Goal: Task Accomplishment & Management: Manage account settings

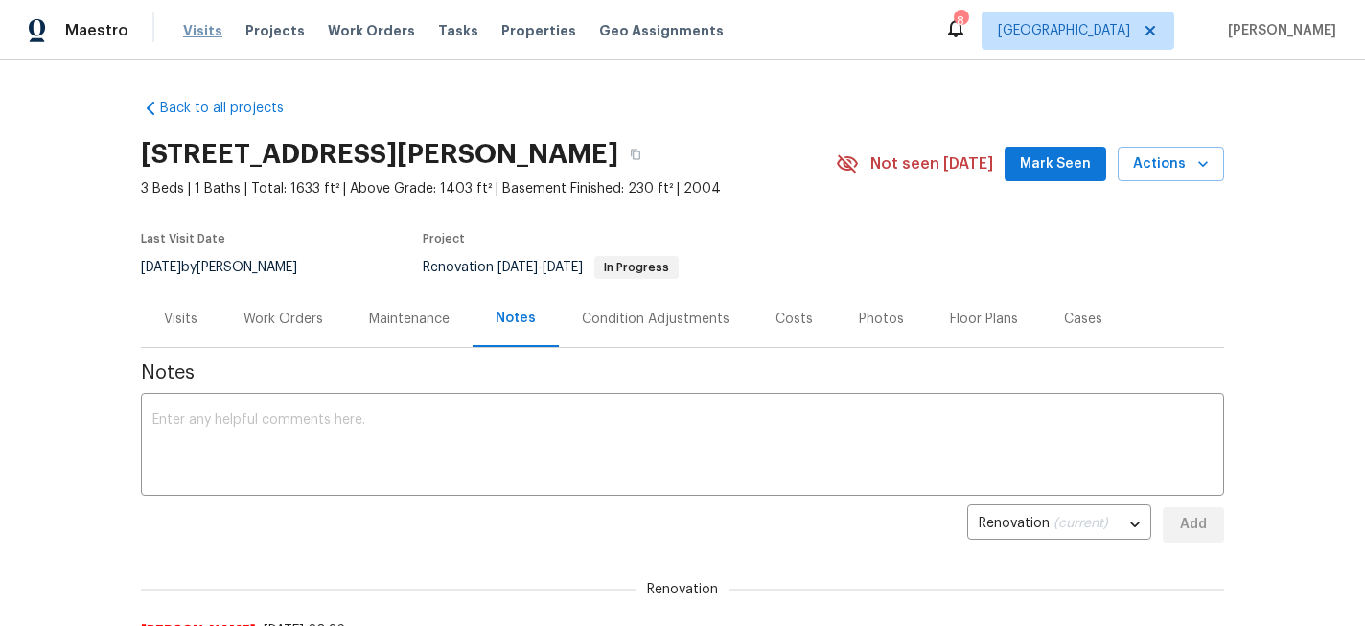
click at [203, 31] on span "Visits" at bounding box center [202, 30] width 39 height 19
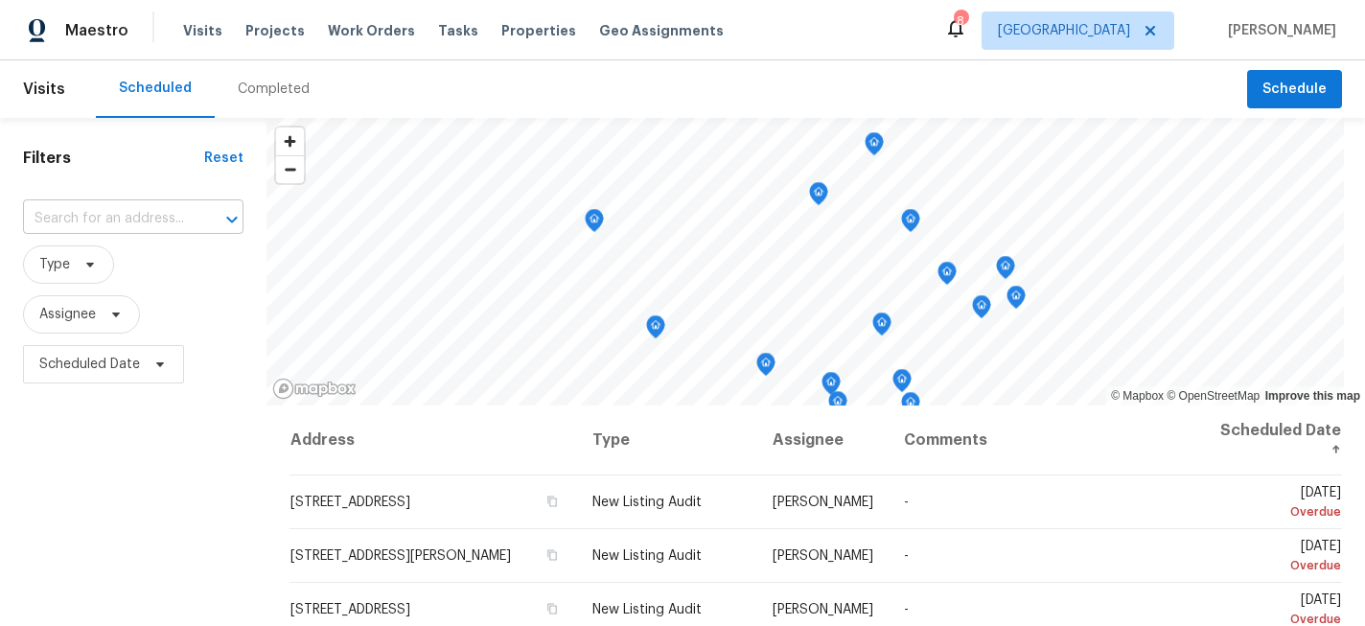
click at [96, 225] on input "text" at bounding box center [106, 219] width 167 height 30
type input "137 ph"
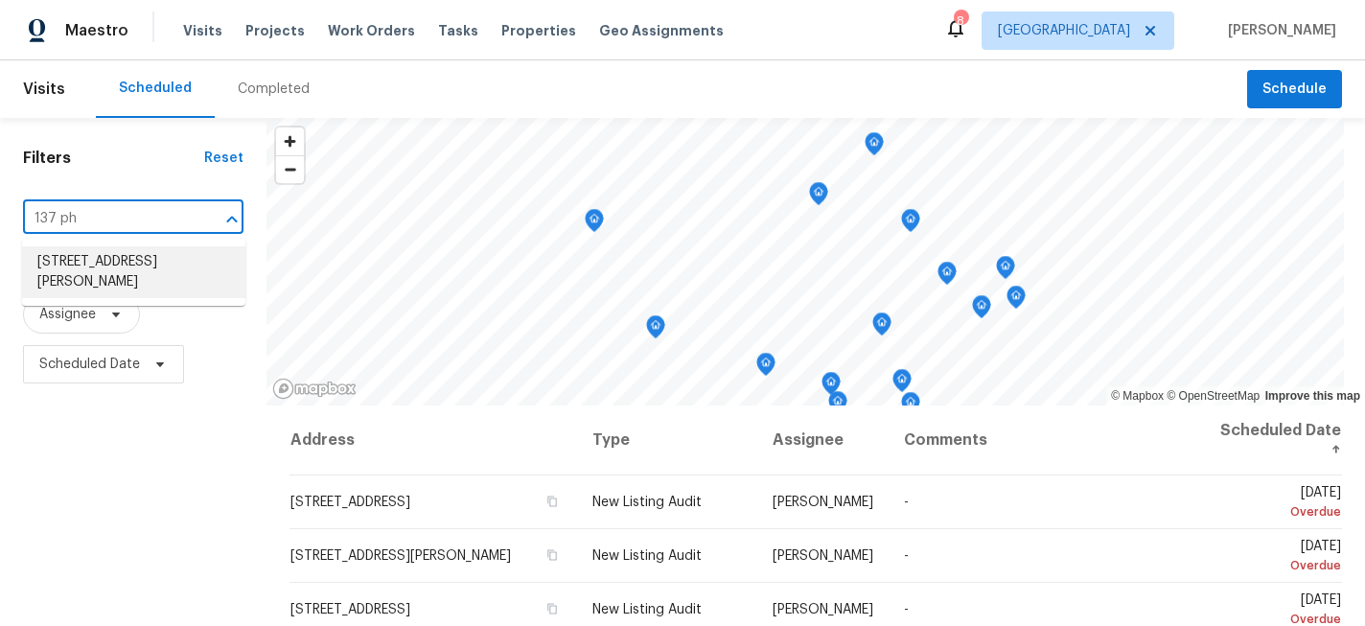
click at [120, 276] on li "[STREET_ADDRESS][PERSON_NAME]" at bounding box center [133, 272] width 223 height 52
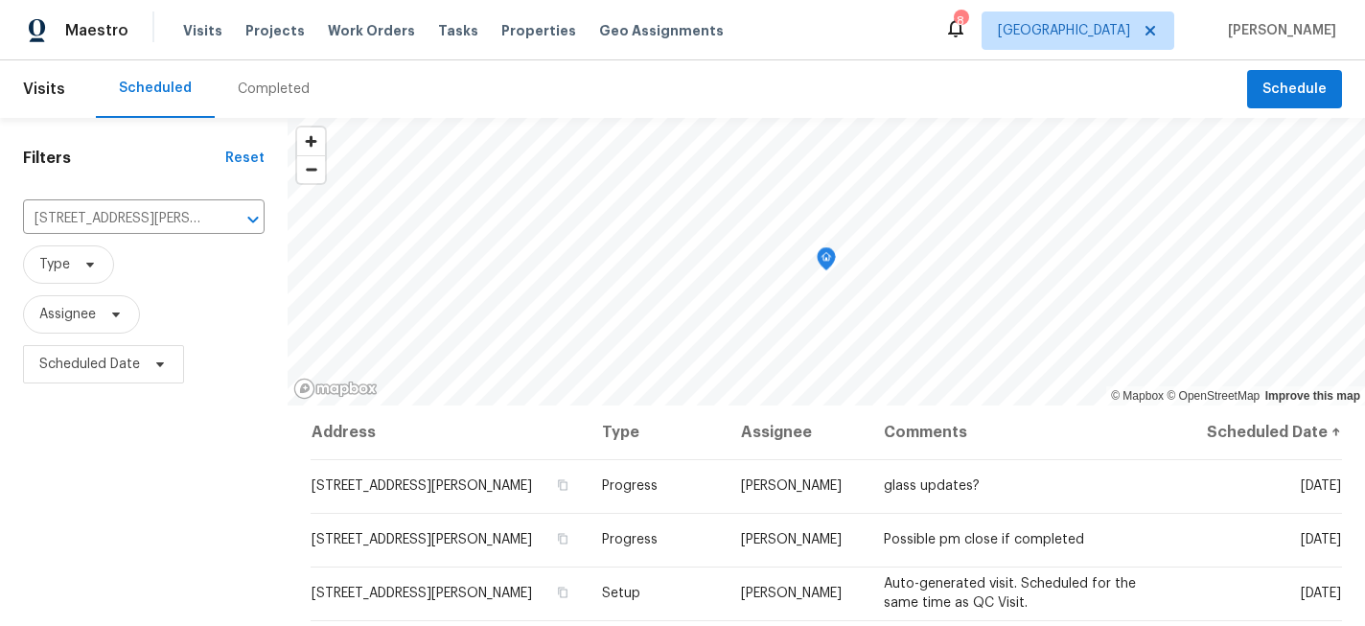
scroll to position [143, 0]
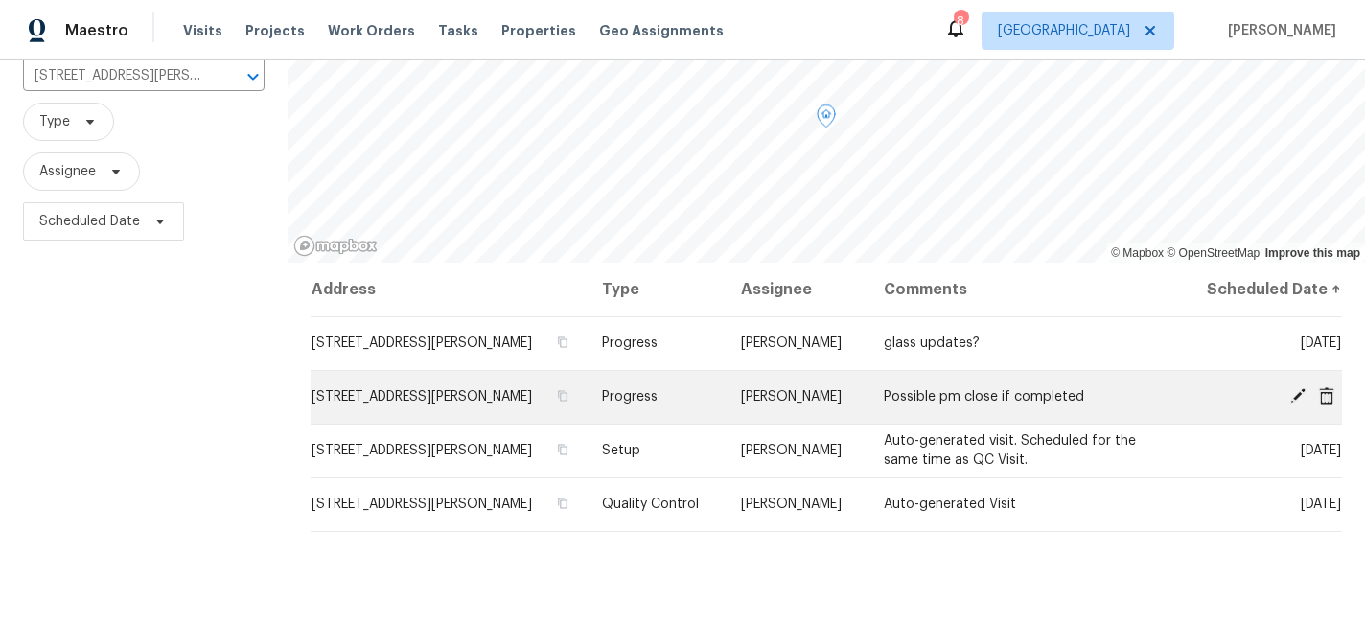
click at [1298, 395] on icon at bounding box center [1297, 395] width 15 height 15
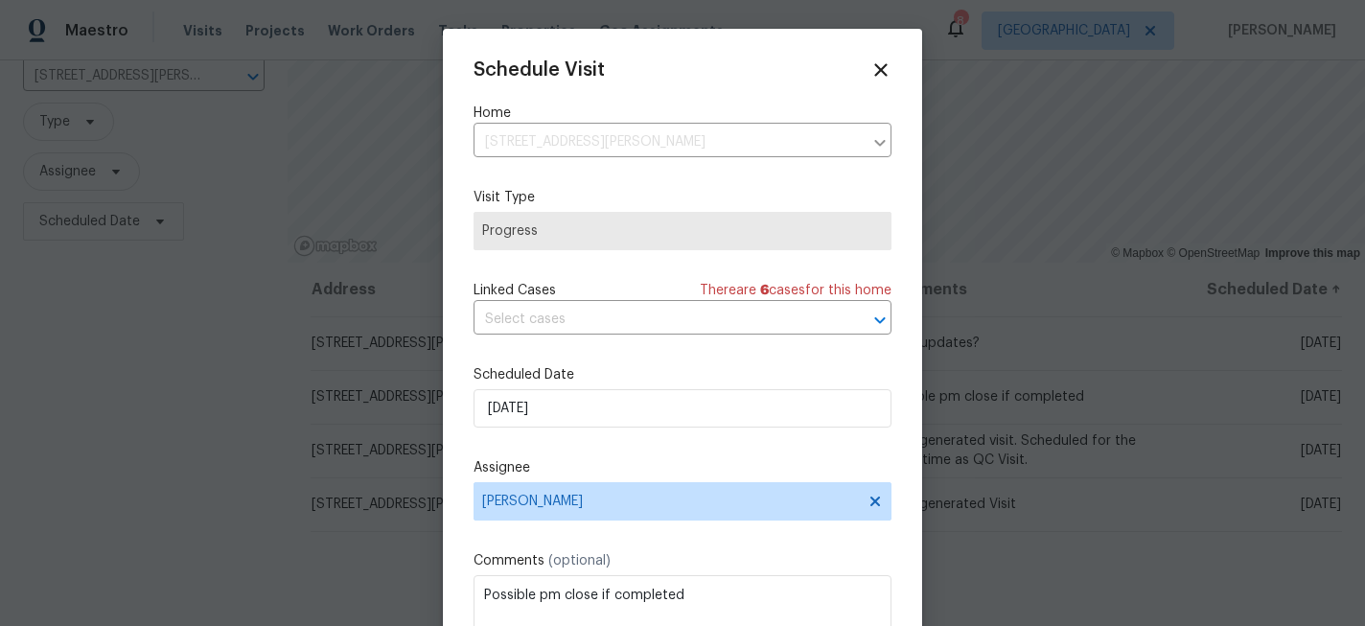
scroll to position [35, 0]
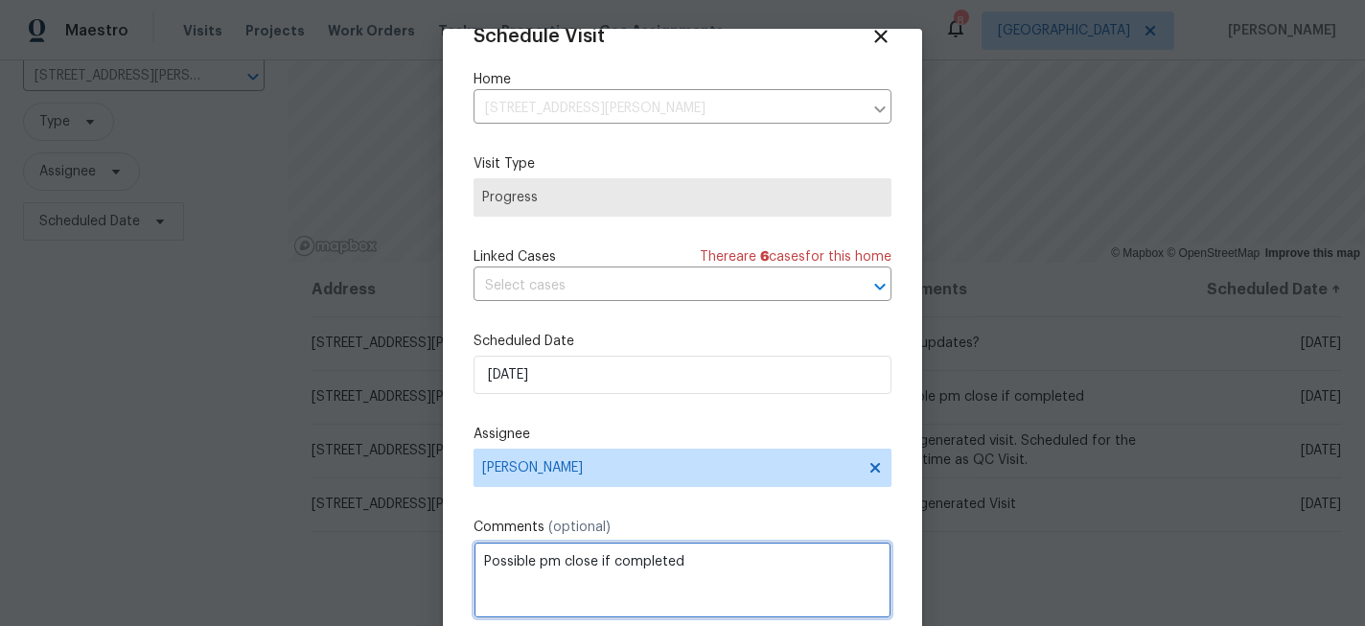
click at [584, 567] on textarea "Possible pm close if completed" at bounding box center [683, 580] width 418 height 77
click at [569, 562] on textarea "Possible pm close if completed" at bounding box center [683, 580] width 418 height 77
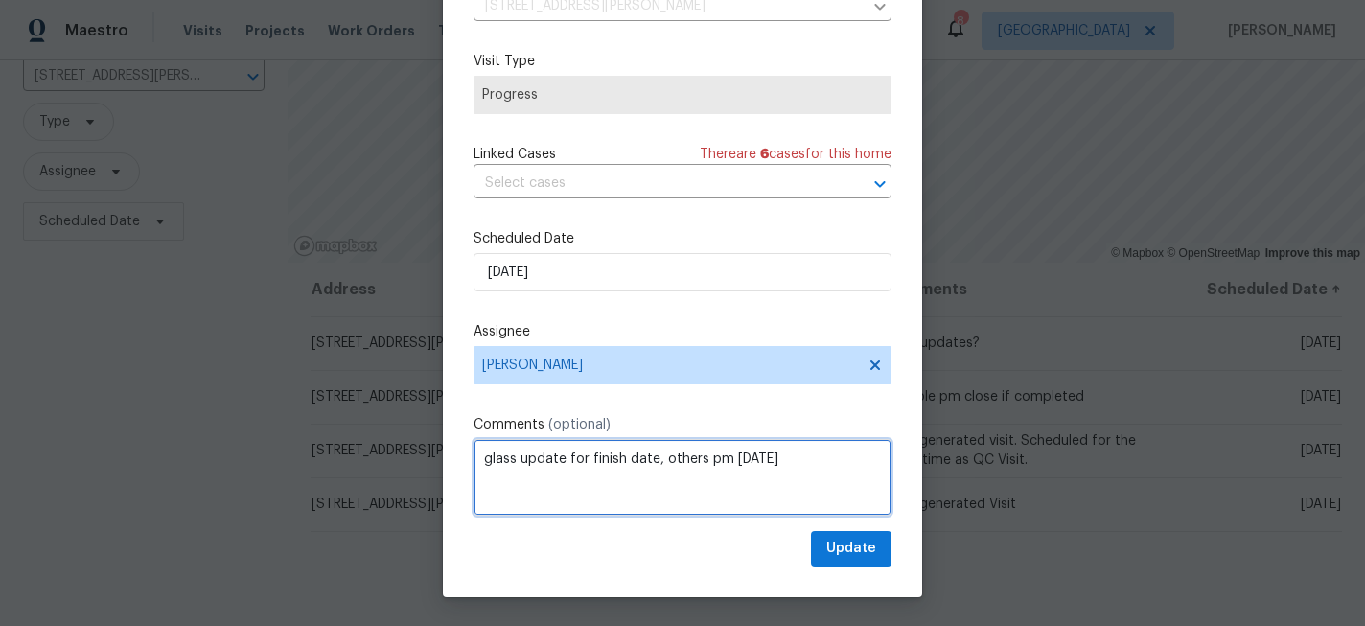
type textarea "glass update for finish date, others pm [DATE]"
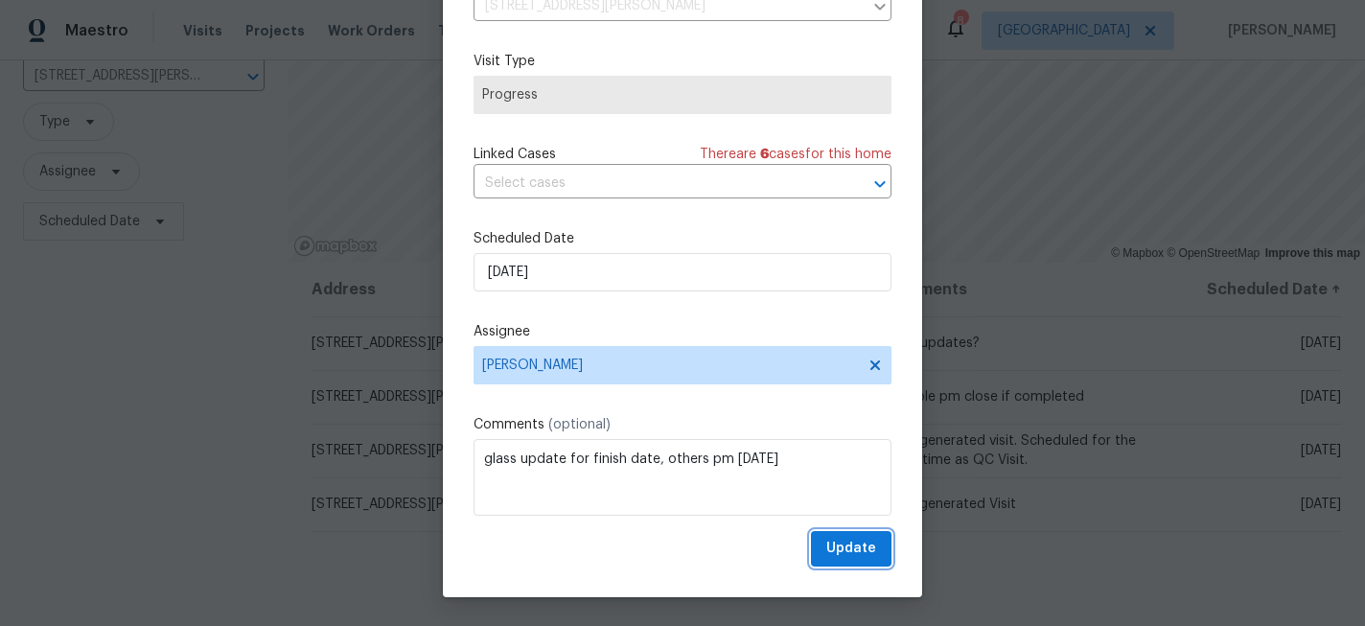
click at [855, 553] on span "Update" at bounding box center [851, 549] width 50 height 24
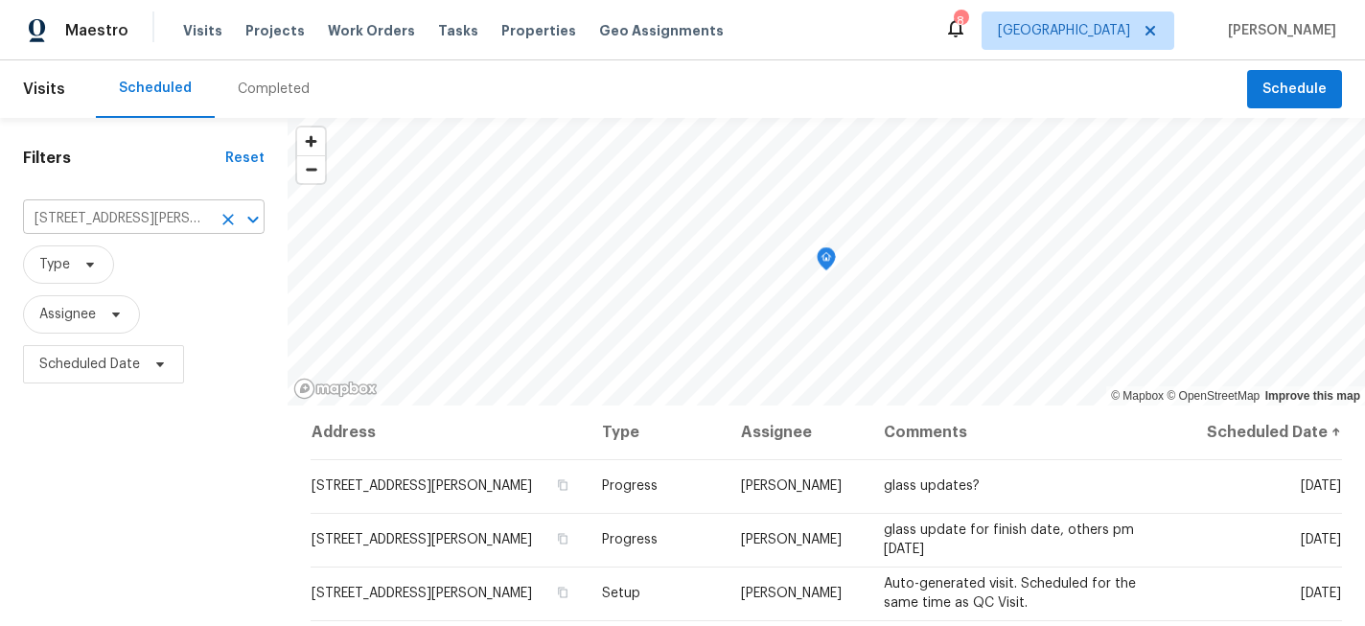
click at [106, 214] on input "[STREET_ADDRESS][PERSON_NAME]" at bounding box center [117, 219] width 188 height 30
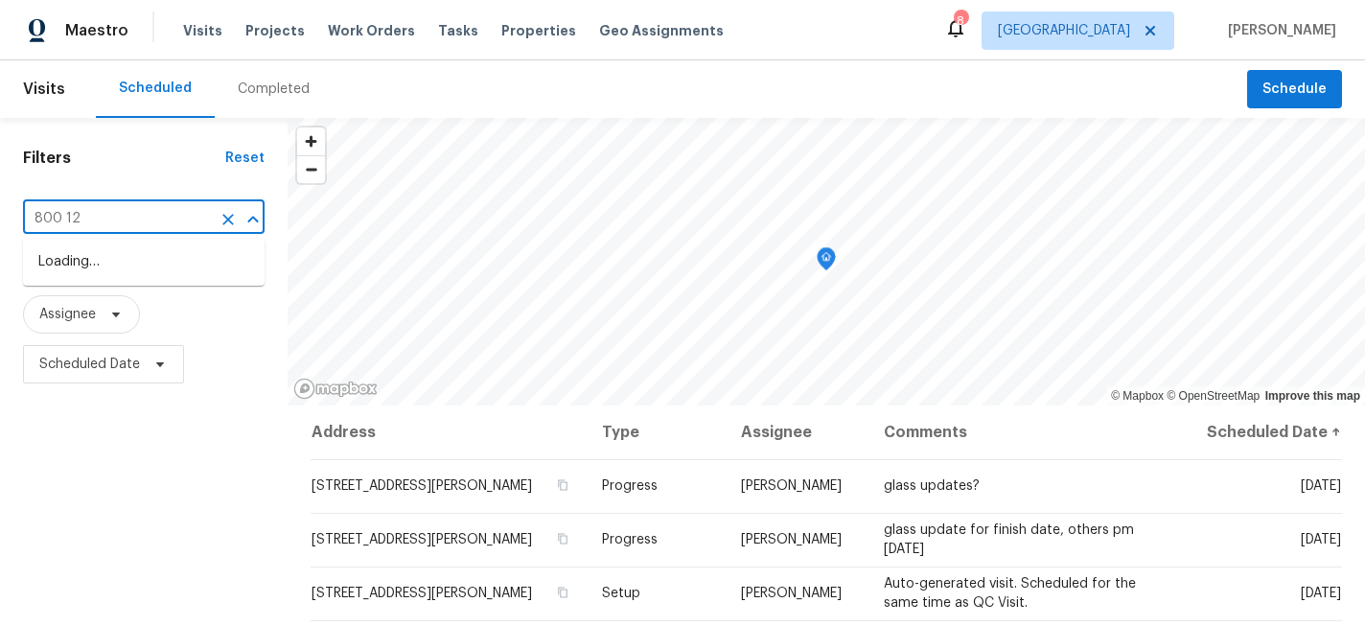
type input "800 125"
click at [129, 267] on li "[STREET_ADDRESS]" at bounding box center [144, 262] width 242 height 32
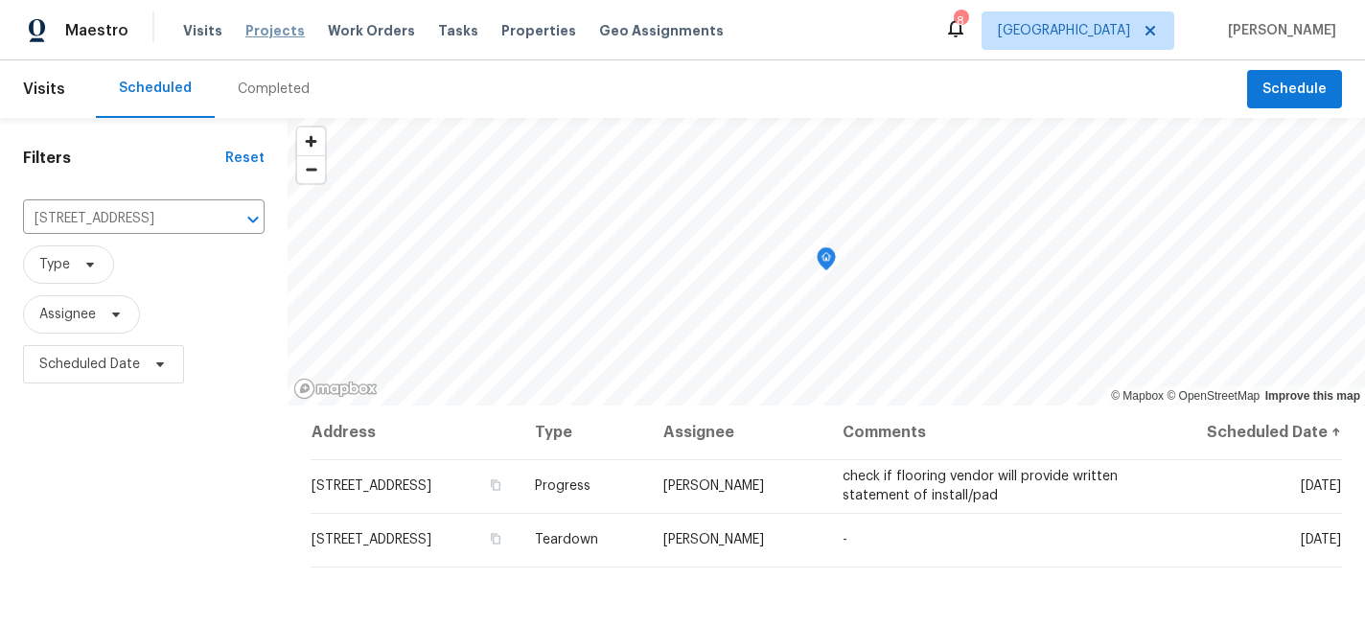
click at [259, 37] on span "Projects" at bounding box center [274, 30] width 59 height 19
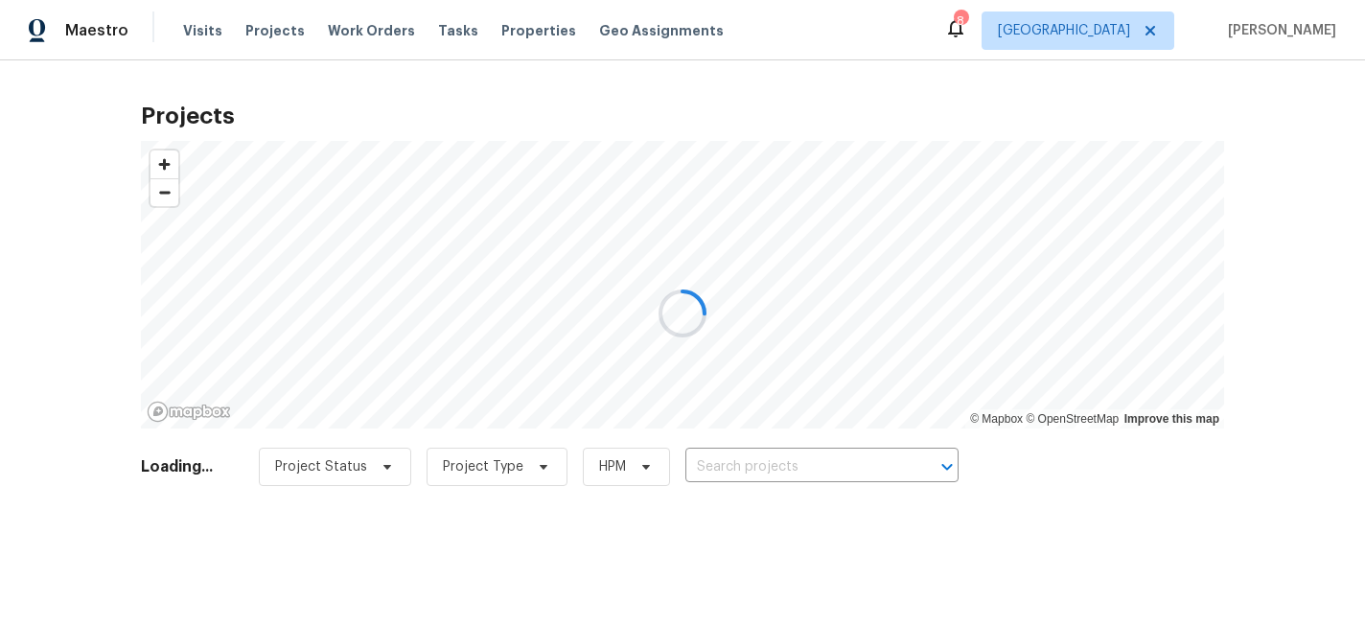
click at [747, 474] on div at bounding box center [682, 313] width 1365 height 626
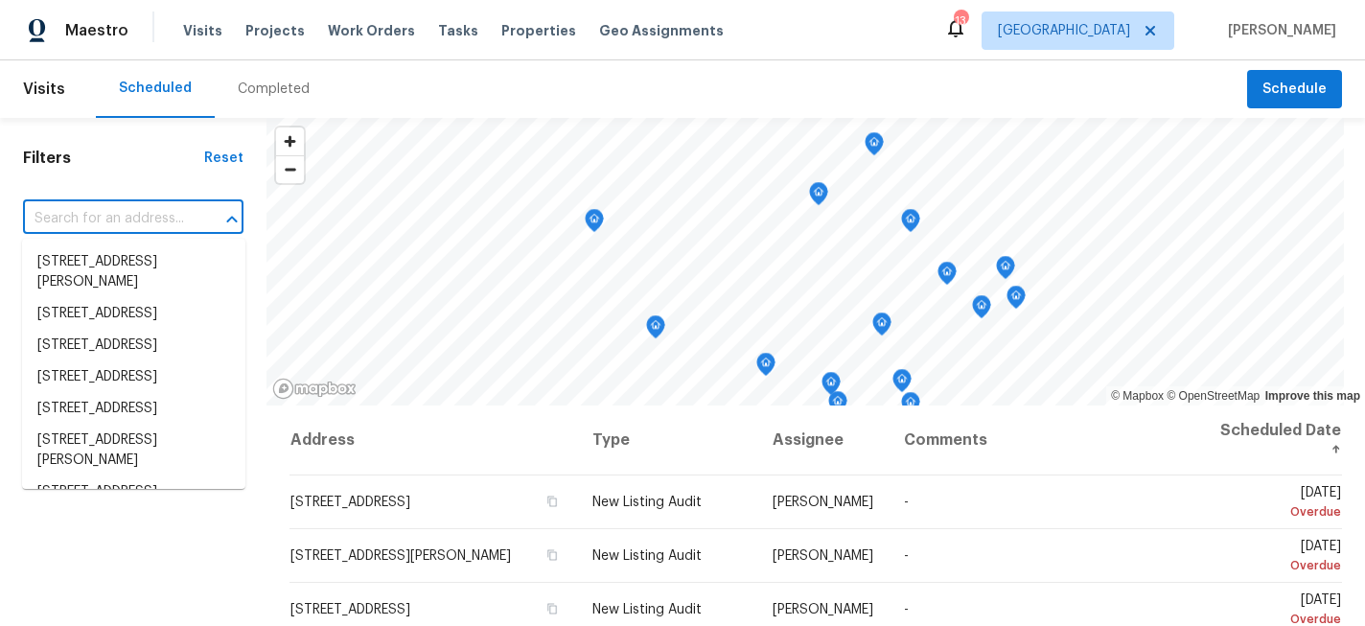
click at [154, 225] on input "text" at bounding box center [106, 219] width 167 height 30
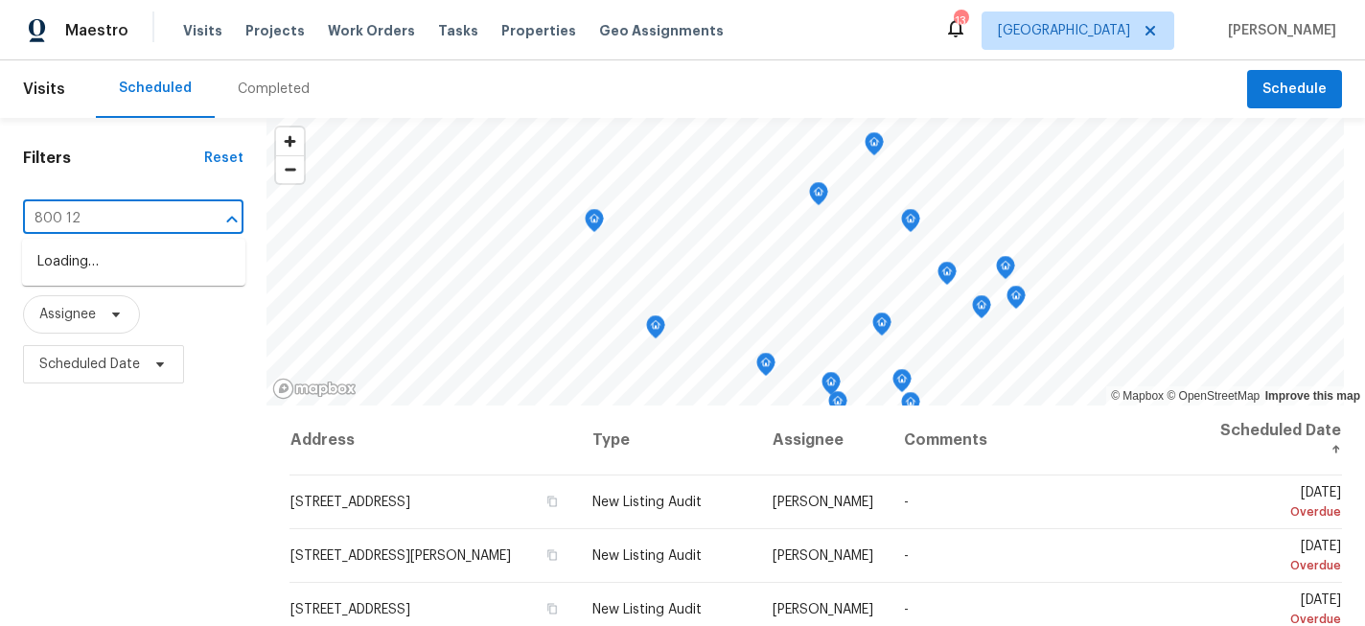
type input "800 125"
click at [153, 249] on li "[STREET_ADDRESS]" at bounding box center [133, 262] width 223 height 32
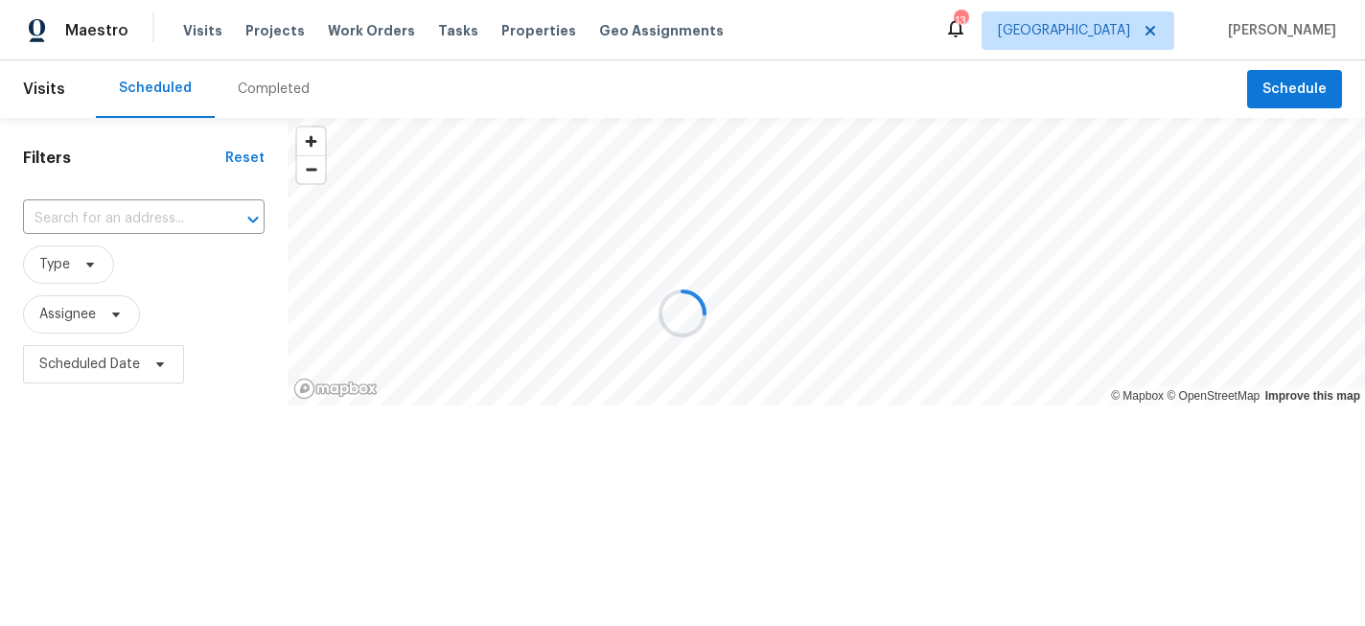
type input "[STREET_ADDRESS]"
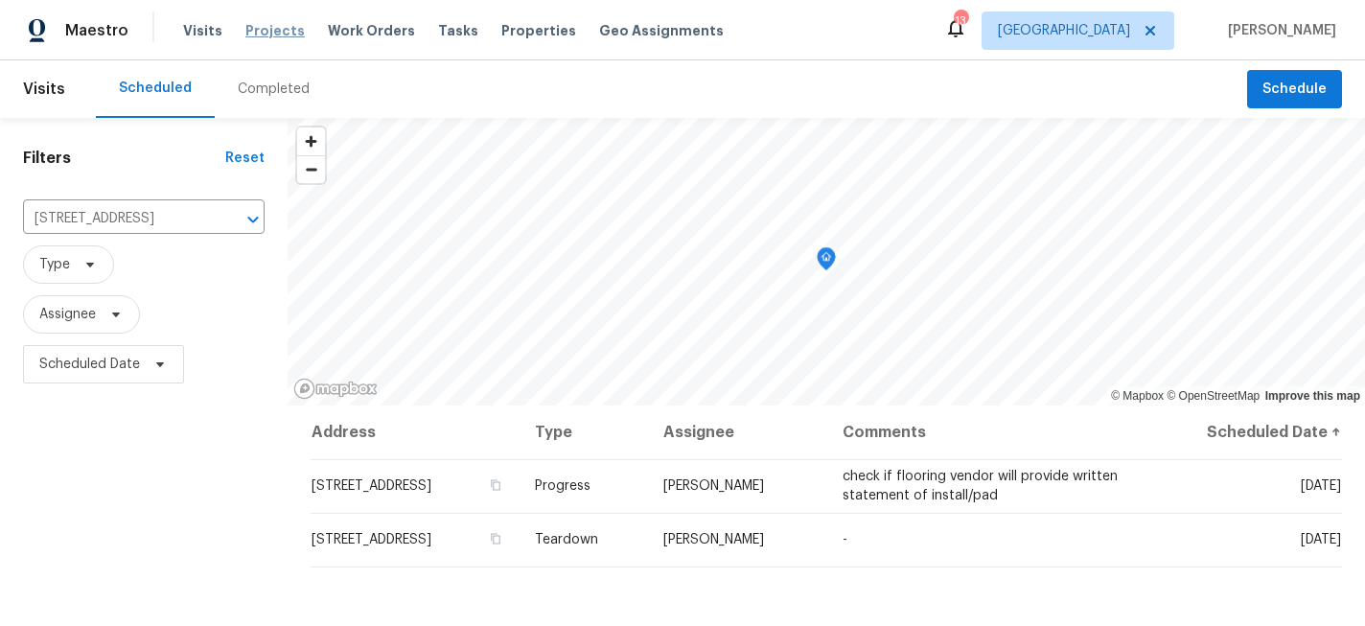
click at [268, 32] on span "Projects" at bounding box center [274, 30] width 59 height 19
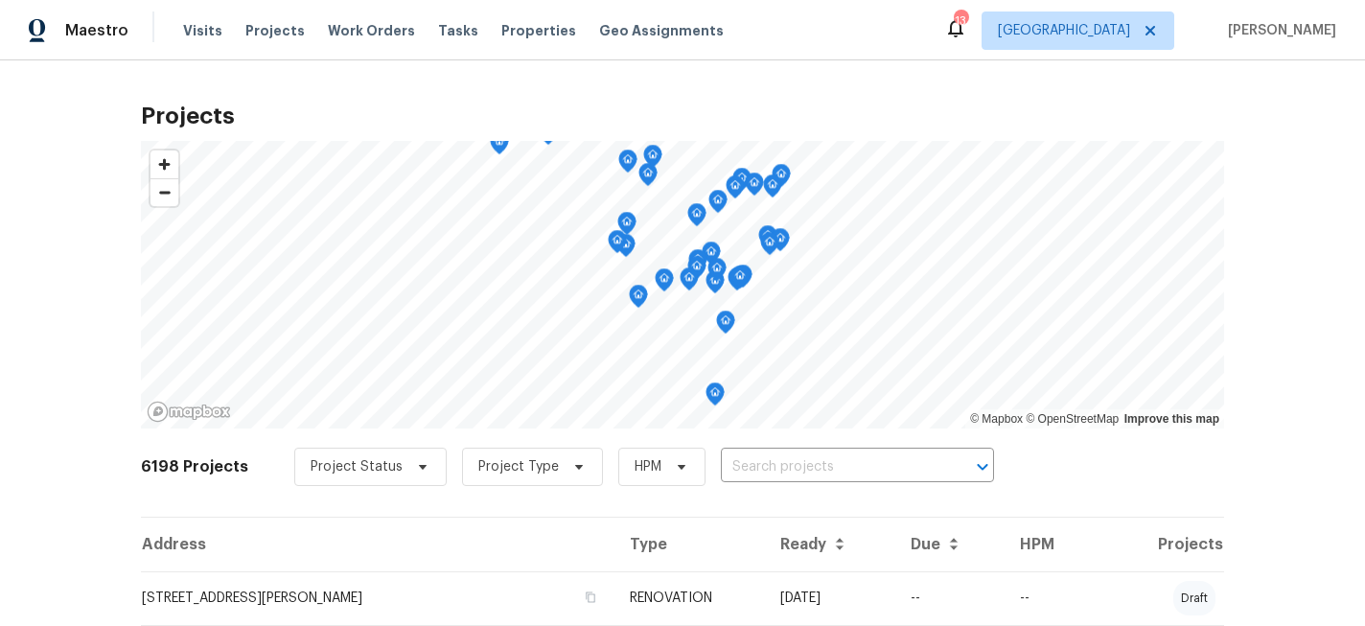
click at [775, 463] on input "text" at bounding box center [830, 467] width 219 height 30
type input "800 125"
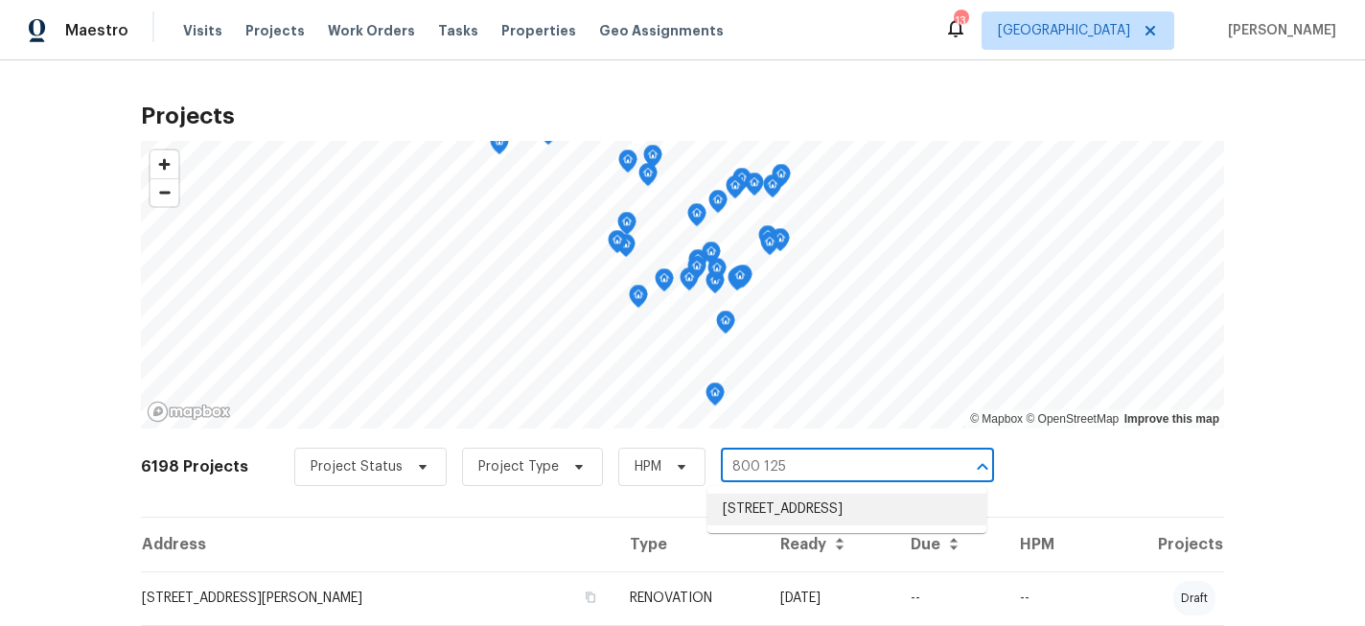
click at [829, 512] on li "[STREET_ADDRESS]" at bounding box center [846, 510] width 279 height 32
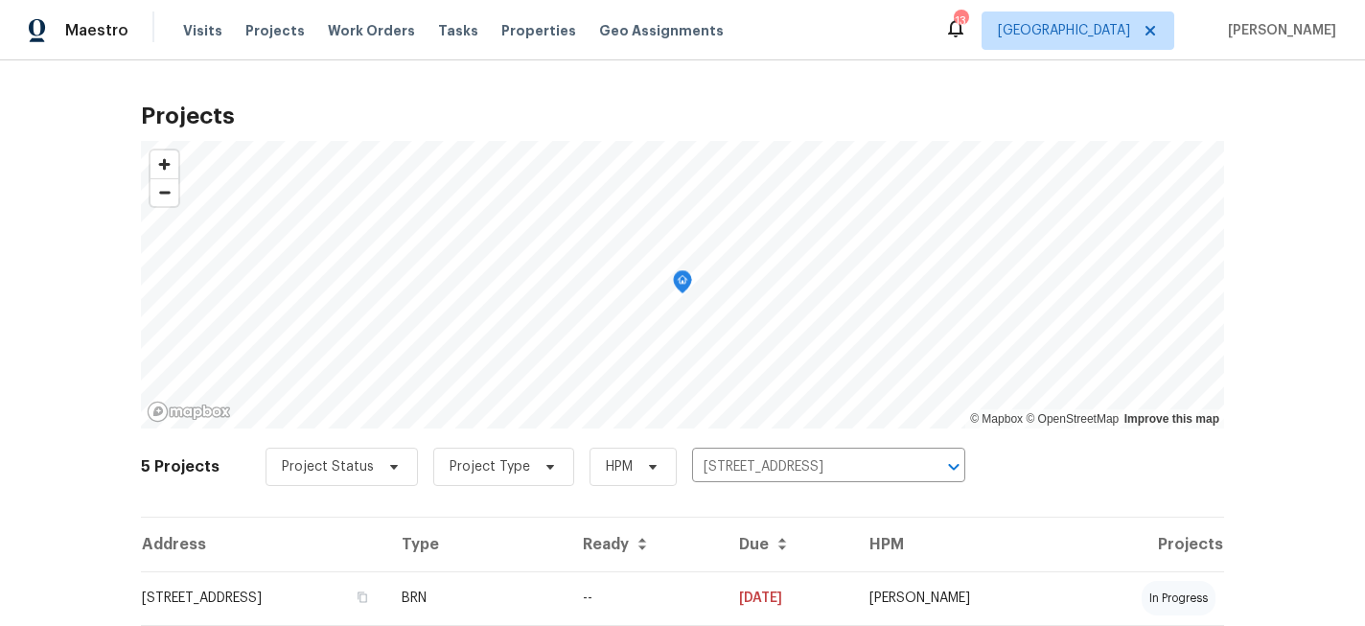
scroll to position [70, 0]
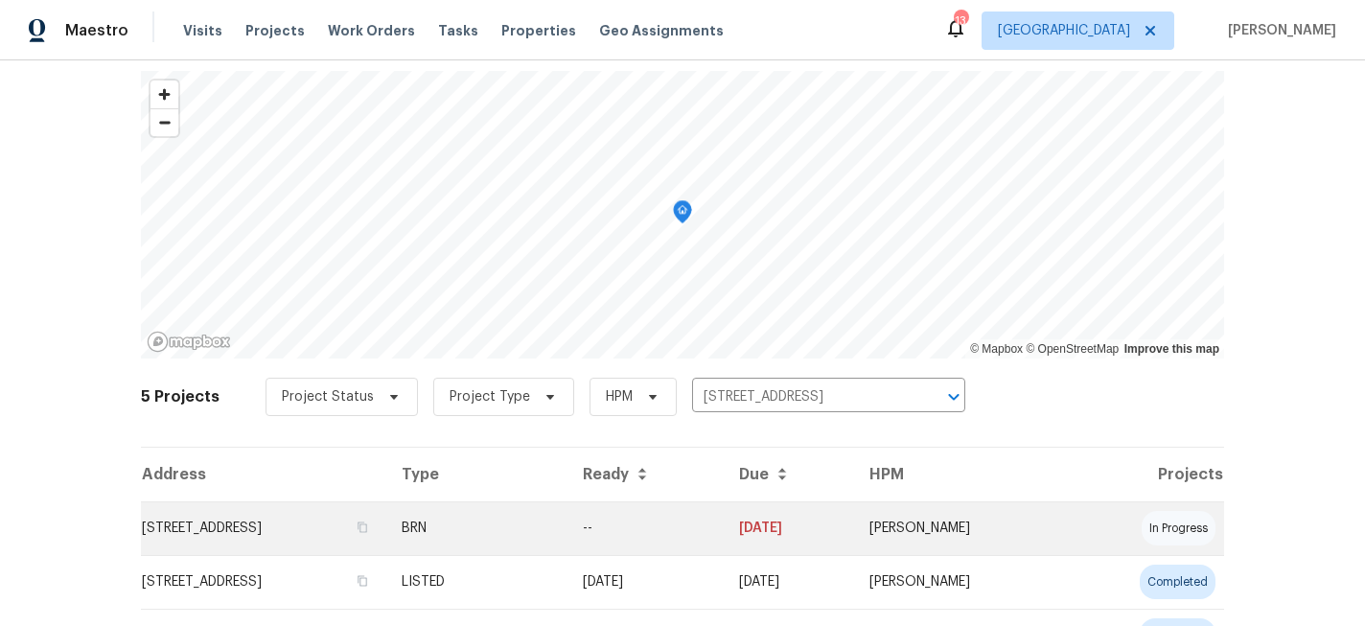
click at [314, 534] on td "[STREET_ADDRESS]" at bounding box center [263, 528] width 245 height 54
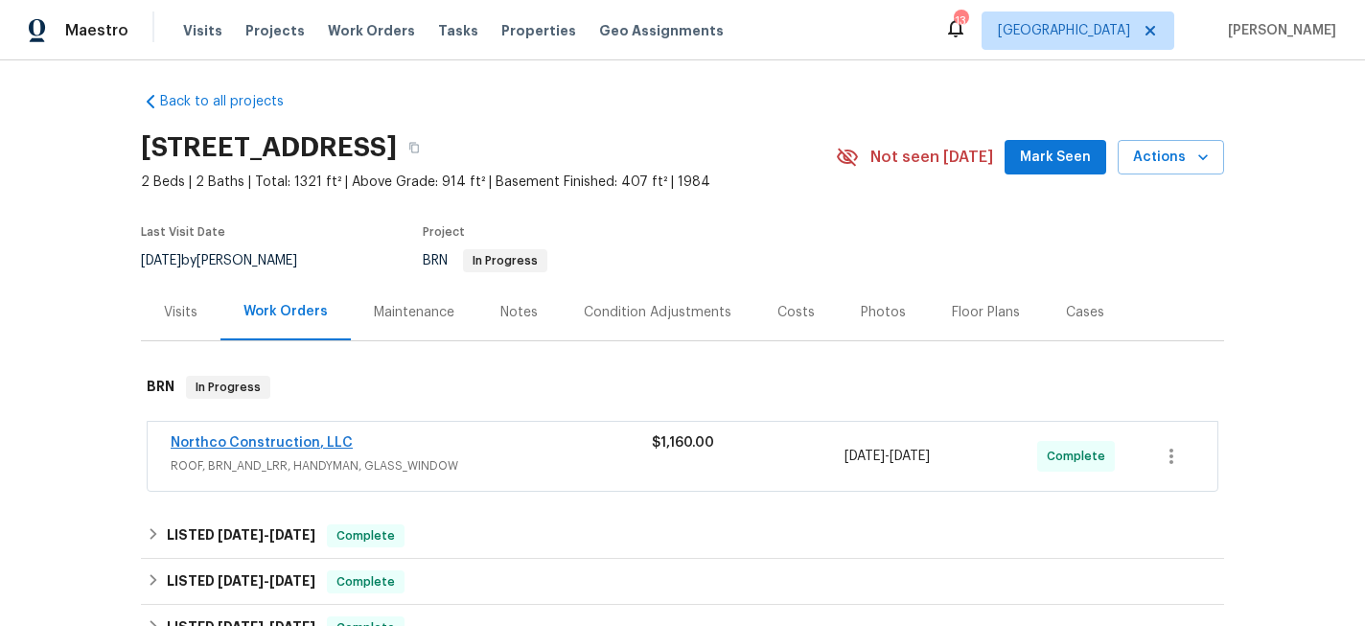
scroll to position [155, 0]
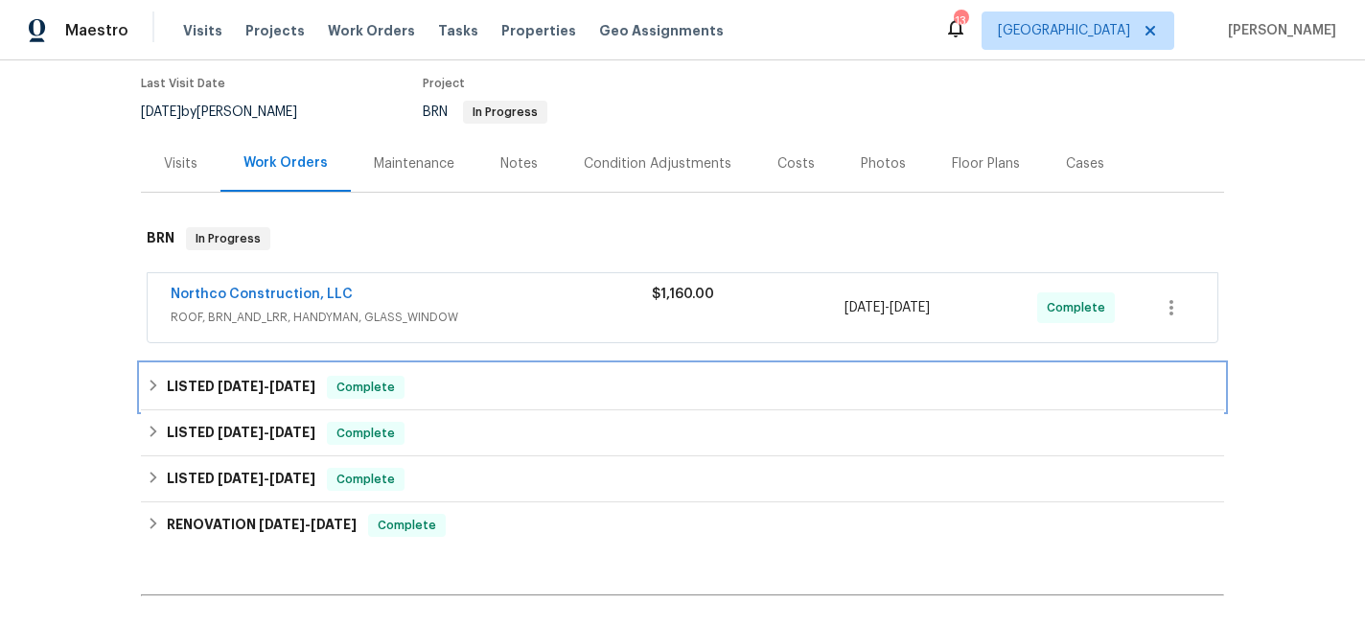
click at [160, 389] on div "LISTED 9/8/25 - 9/19/25 Complete" at bounding box center [683, 387] width 1072 height 23
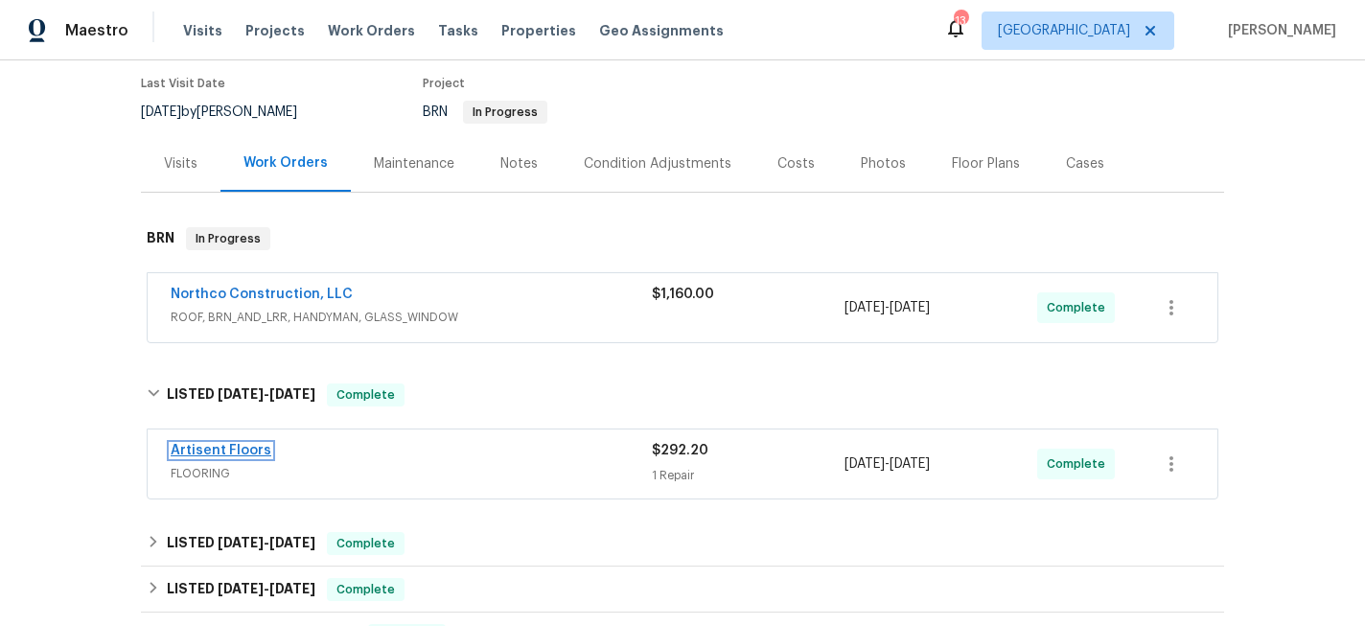
click at [253, 452] on link "Artisent Floors" at bounding box center [221, 450] width 101 height 13
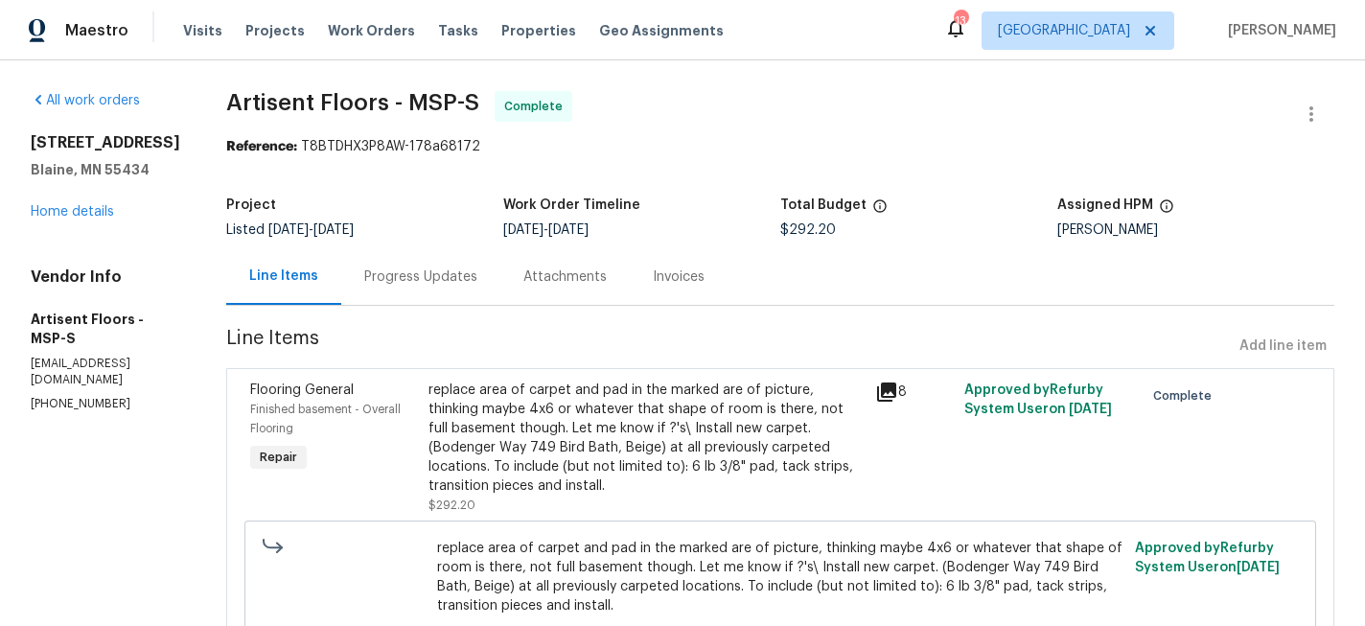
click at [408, 283] on div "Progress Updates" at bounding box center [420, 276] width 113 height 19
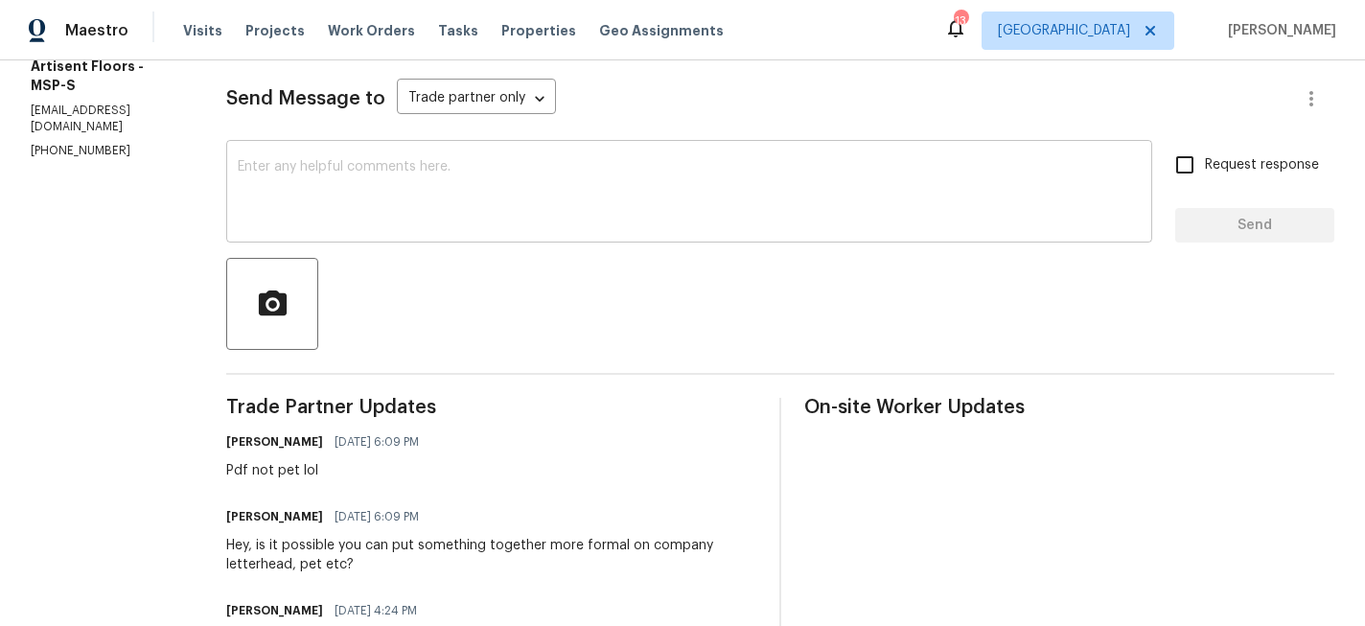
scroll to position [258, 0]
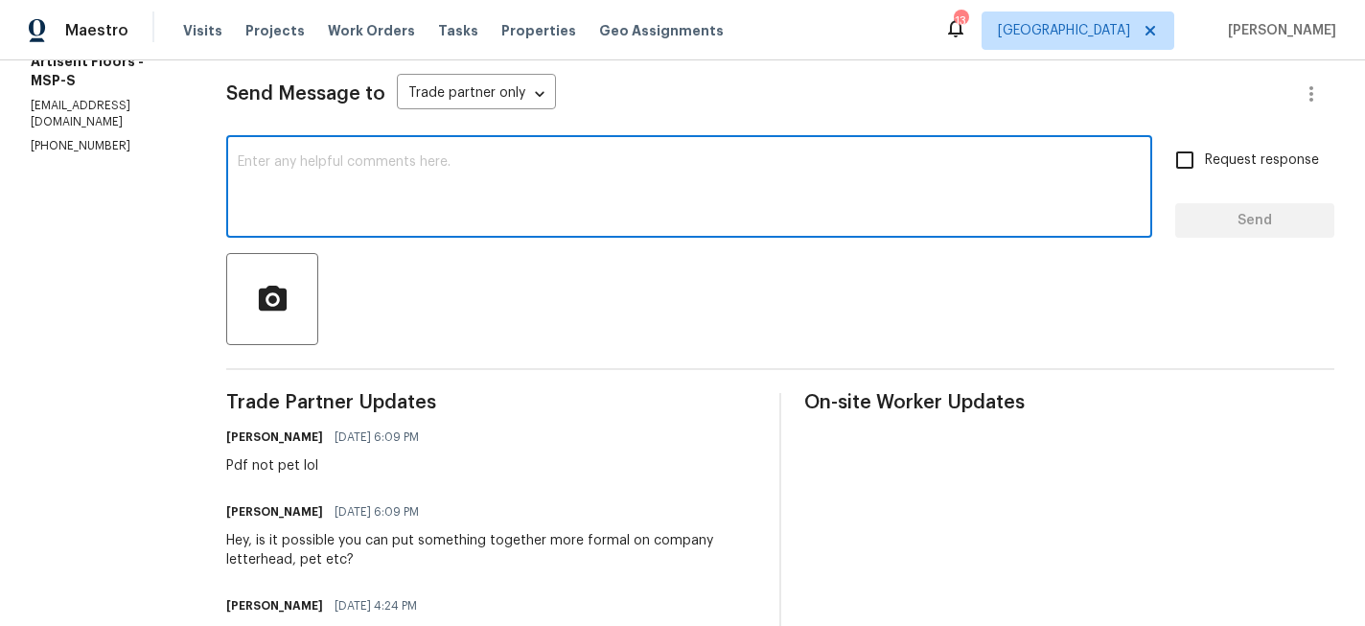
click at [429, 197] on textarea at bounding box center [689, 188] width 903 height 67
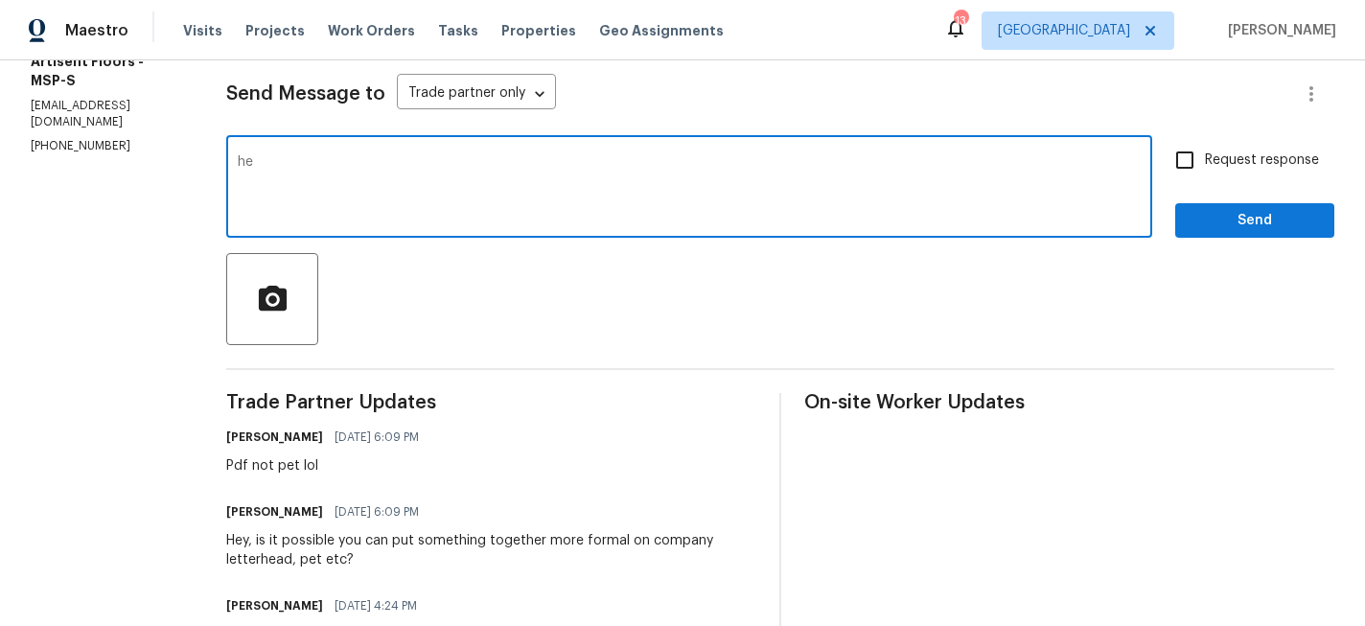
type textarea "h"
type textarea "c"
click at [466, 164] on textarea "hey, let me know if can accomadate request for writen statement on company lett…" at bounding box center [689, 188] width 903 height 67
click at [481, 160] on textarea "hey, let me know if can accommodate request for writen statement on company let…" at bounding box center [689, 188] width 903 height 67
click at [636, 158] on textarea "hey, let me know if can accommodate buyers request for writen statement on comp…" at bounding box center [689, 188] width 903 height 67
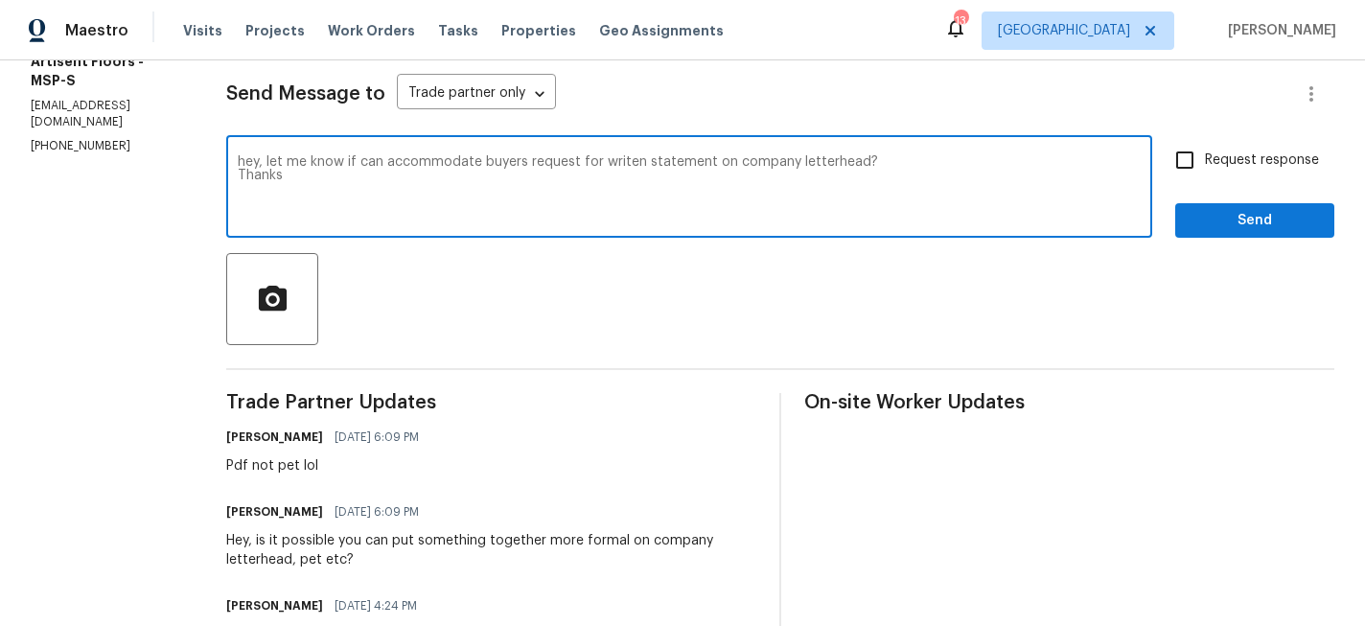
click at [626, 155] on textarea "hey, let me know if can accommodate buyers request for writen statement on comp…" at bounding box center [689, 188] width 903 height 67
click at [621, 157] on textarea "hey, let me know if can accommodate buyers request for writen statement on comp…" at bounding box center [689, 188] width 903 height 67
type textarea "hey, let me know if can accommodate buyers request for written statement on com…"
click at [1235, 225] on span "Send" at bounding box center [1254, 221] width 128 height 24
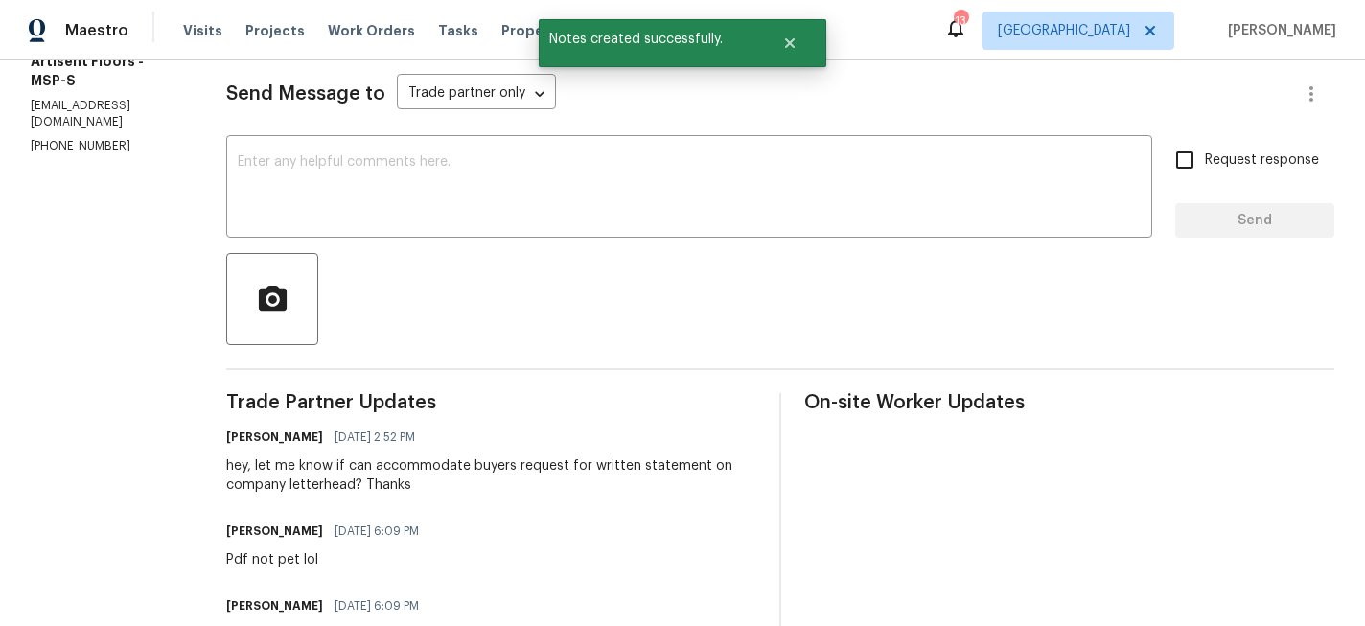
scroll to position [0, 0]
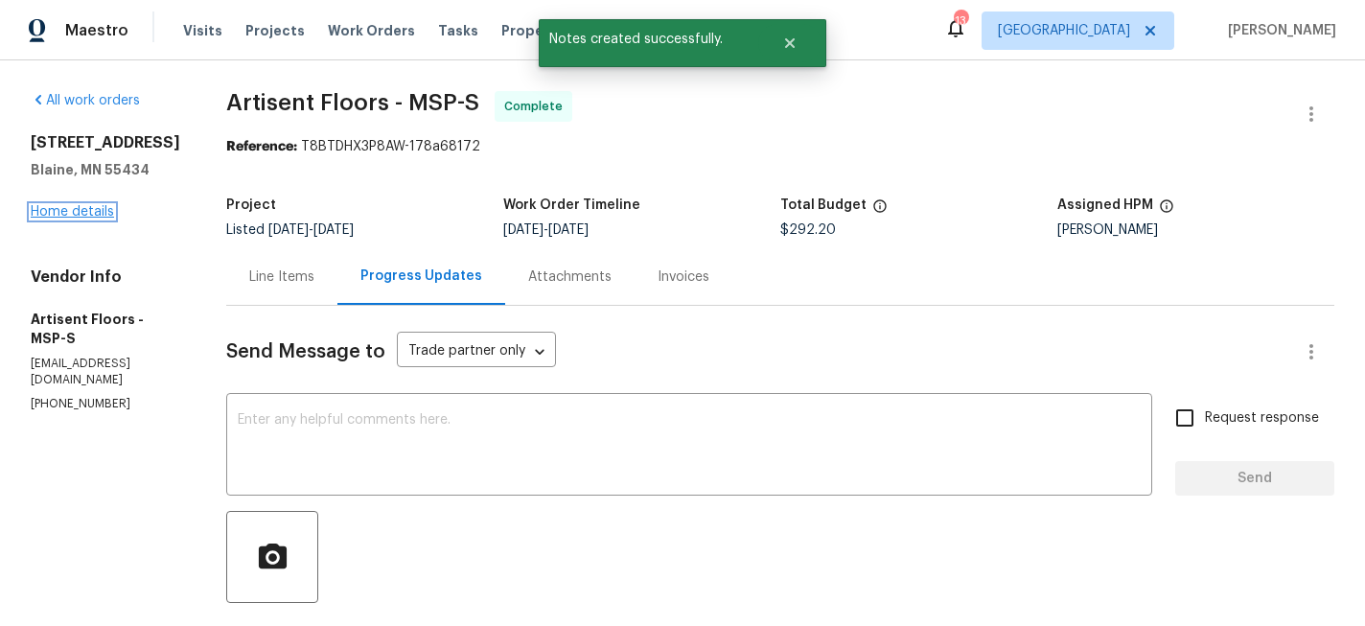
click at [84, 215] on link "Home details" at bounding box center [72, 211] width 83 height 13
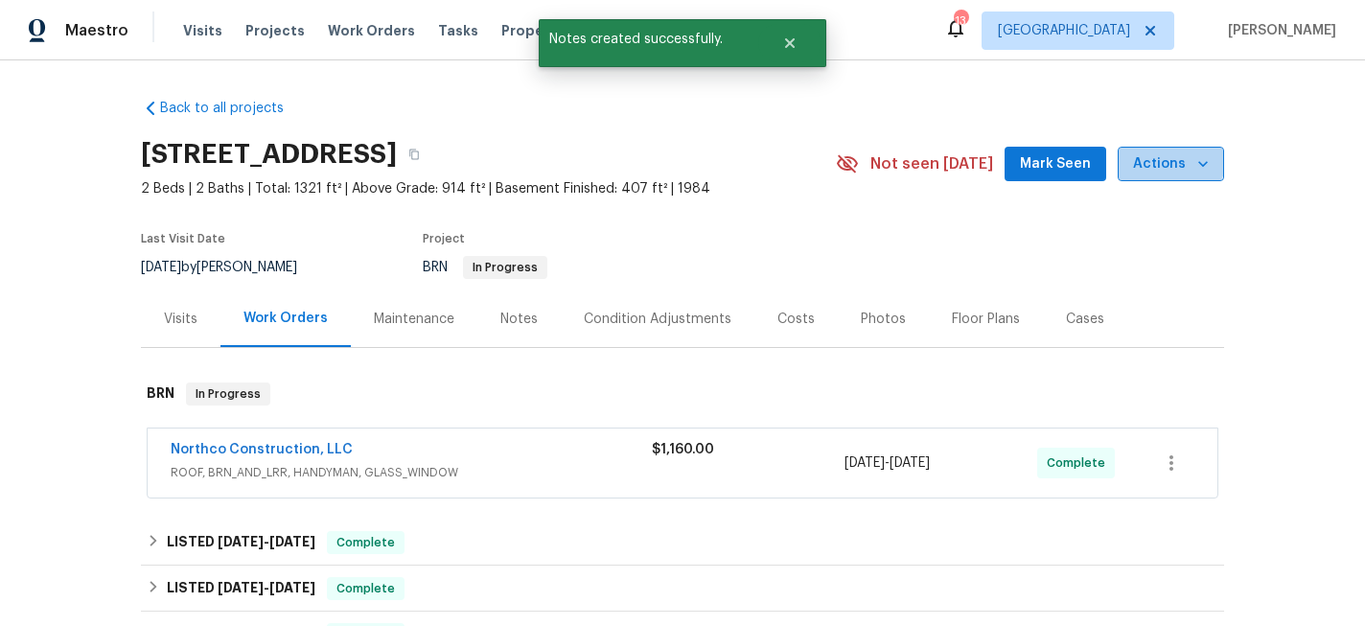
click at [1160, 152] on span "Actions" at bounding box center [1171, 164] width 76 height 24
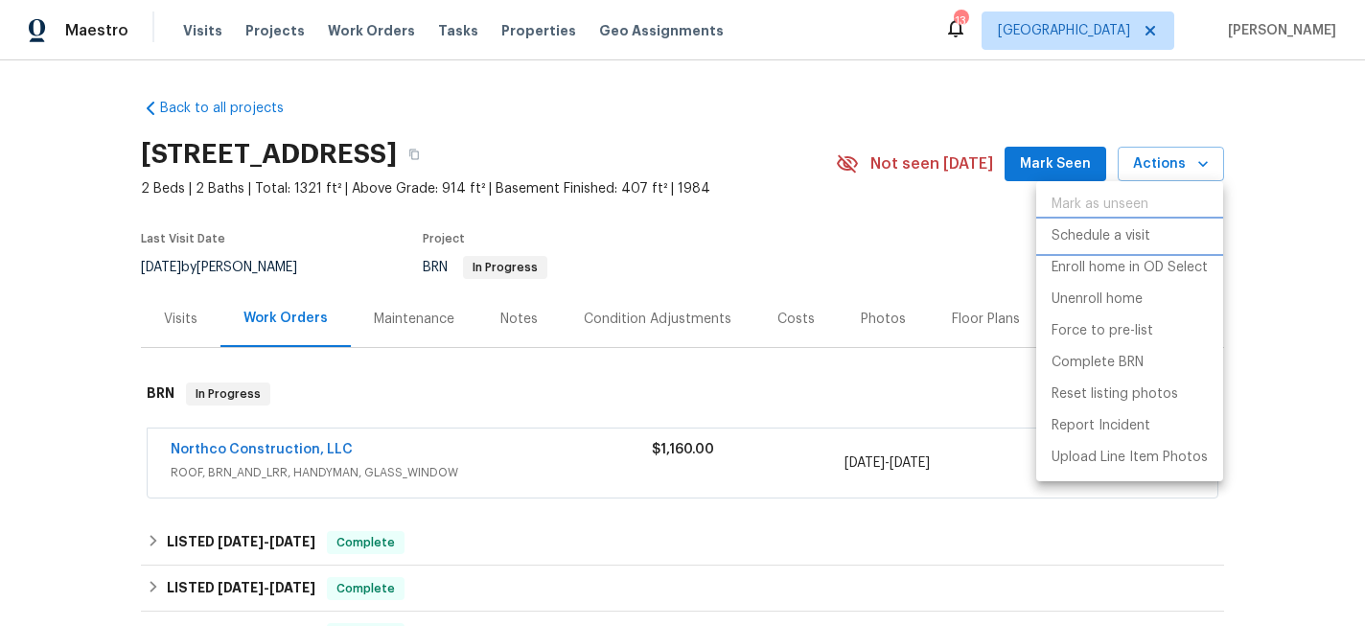
click at [1122, 231] on p "Schedule a visit" at bounding box center [1100, 236] width 99 height 20
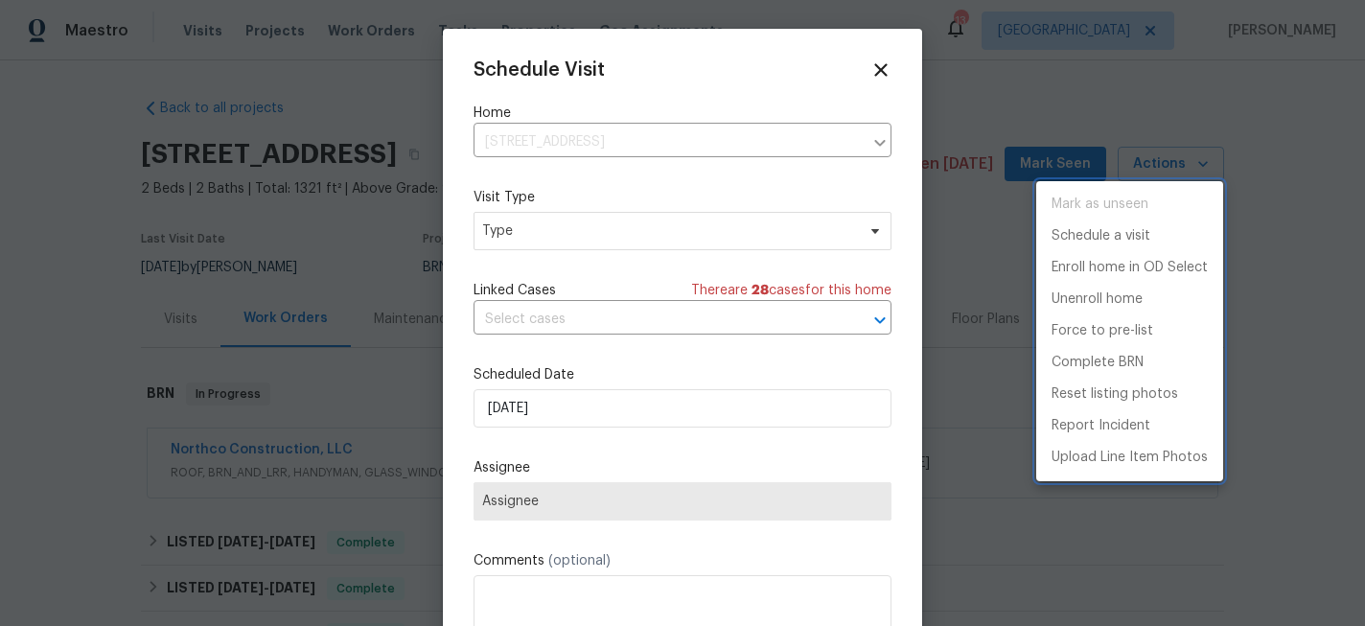
click at [534, 231] on div at bounding box center [682, 313] width 1365 height 626
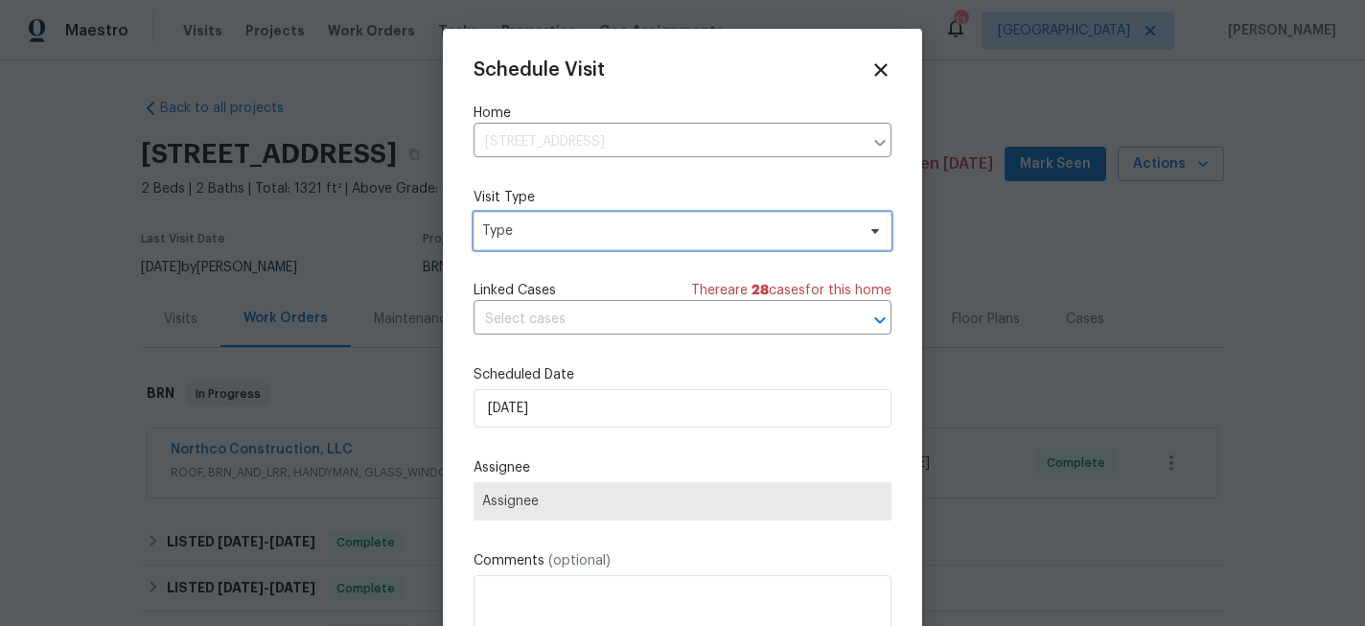
click at [534, 231] on span "Type" at bounding box center [668, 230] width 373 height 19
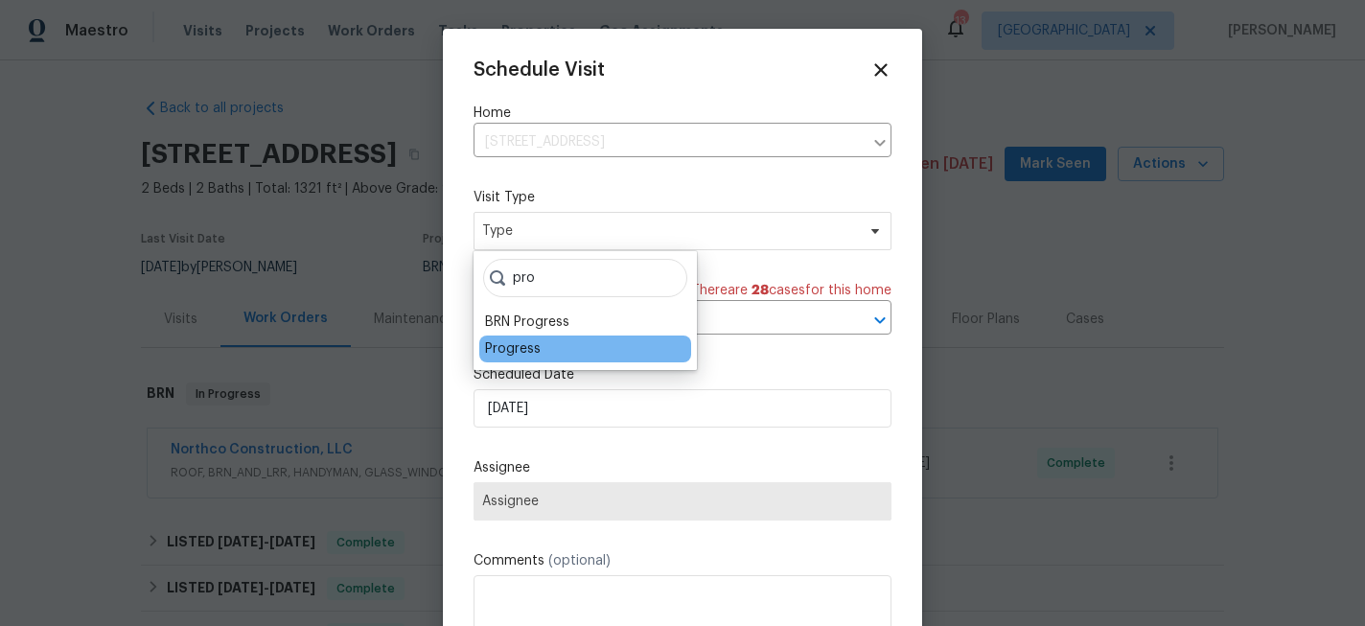
type input "pro"
click at [518, 349] on div "Progress" at bounding box center [513, 348] width 56 height 19
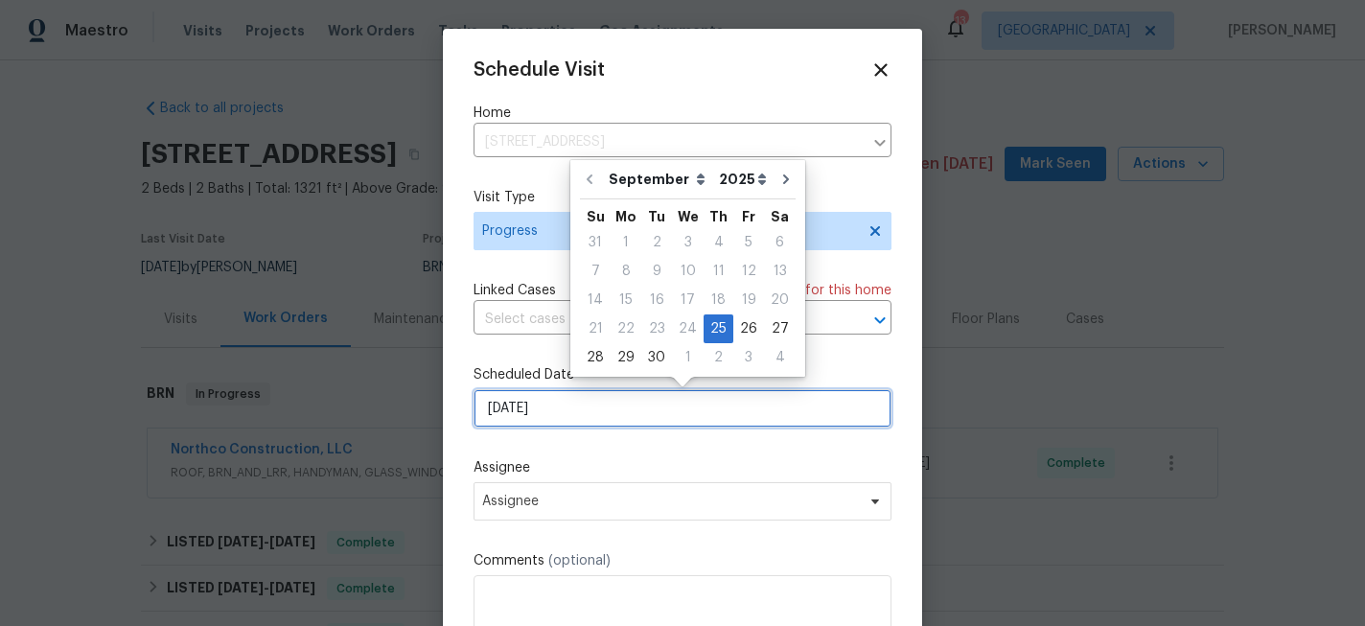
click at [542, 416] on input "9/25/2025" at bounding box center [683, 408] width 418 height 38
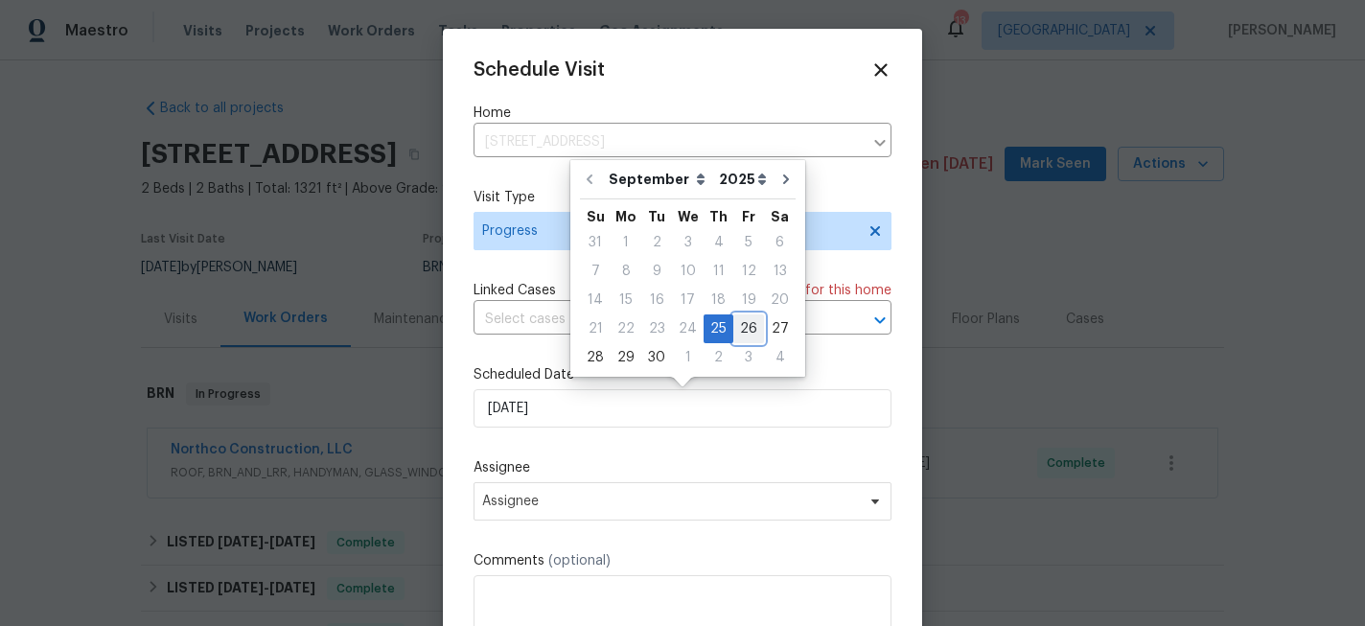
click at [740, 334] on div "26" at bounding box center [748, 328] width 31 height 27
type input "[DATE]"
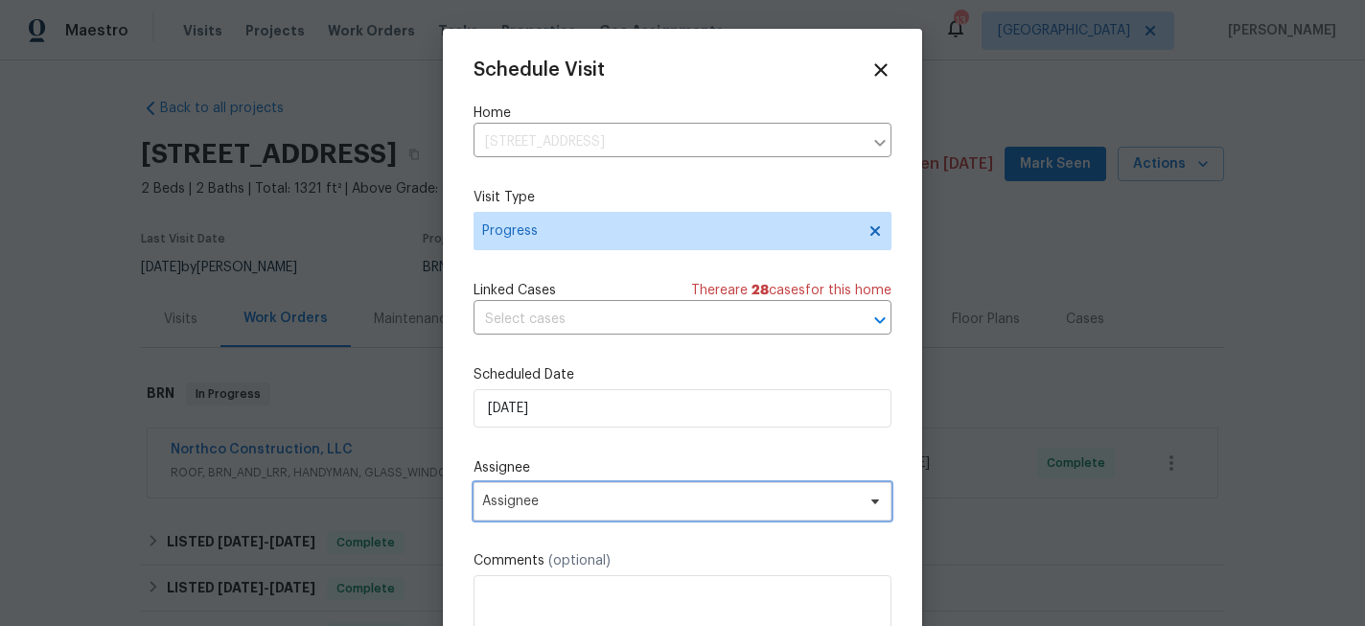
click at [558, 501] on span "Assignee" at bounding box center [670, 501] width 376 height 15
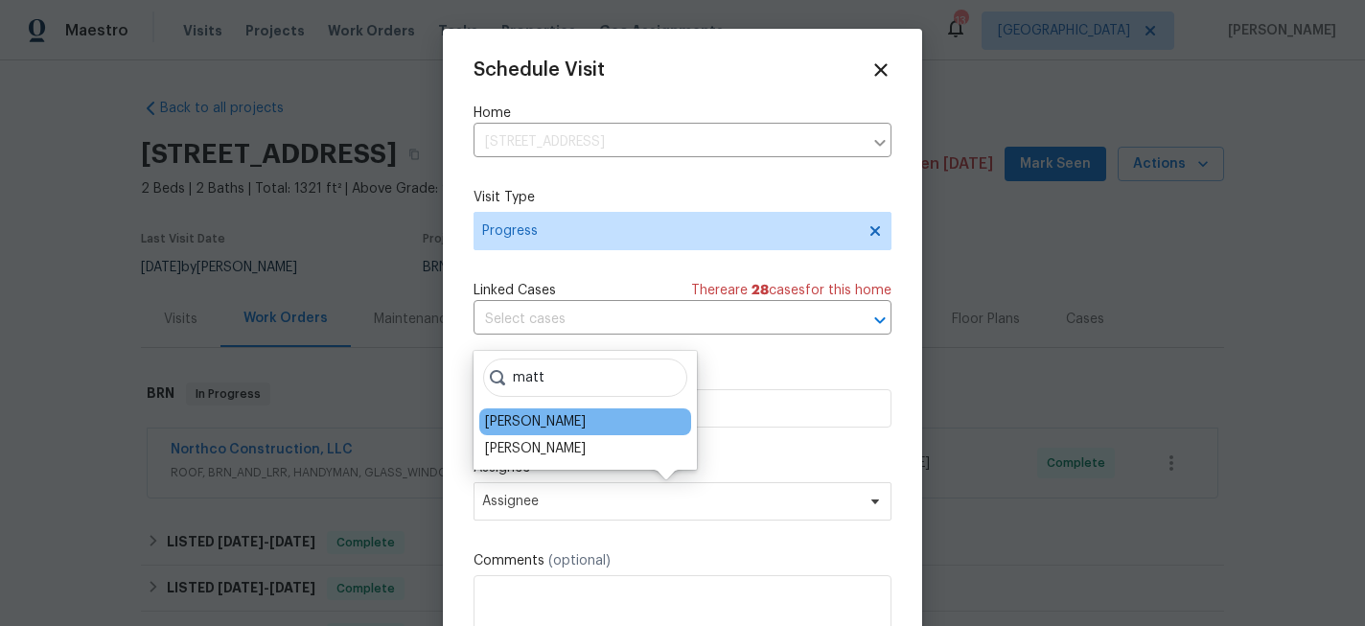
type input "matt"
click at [564, 431] on div "[PERSON_NAME]" at bounding box center [585, 421] width 212 height 27
click at [522, 423] on div "[PERSON_NAME]" at bounding box center [535, 421] width 101 height 19
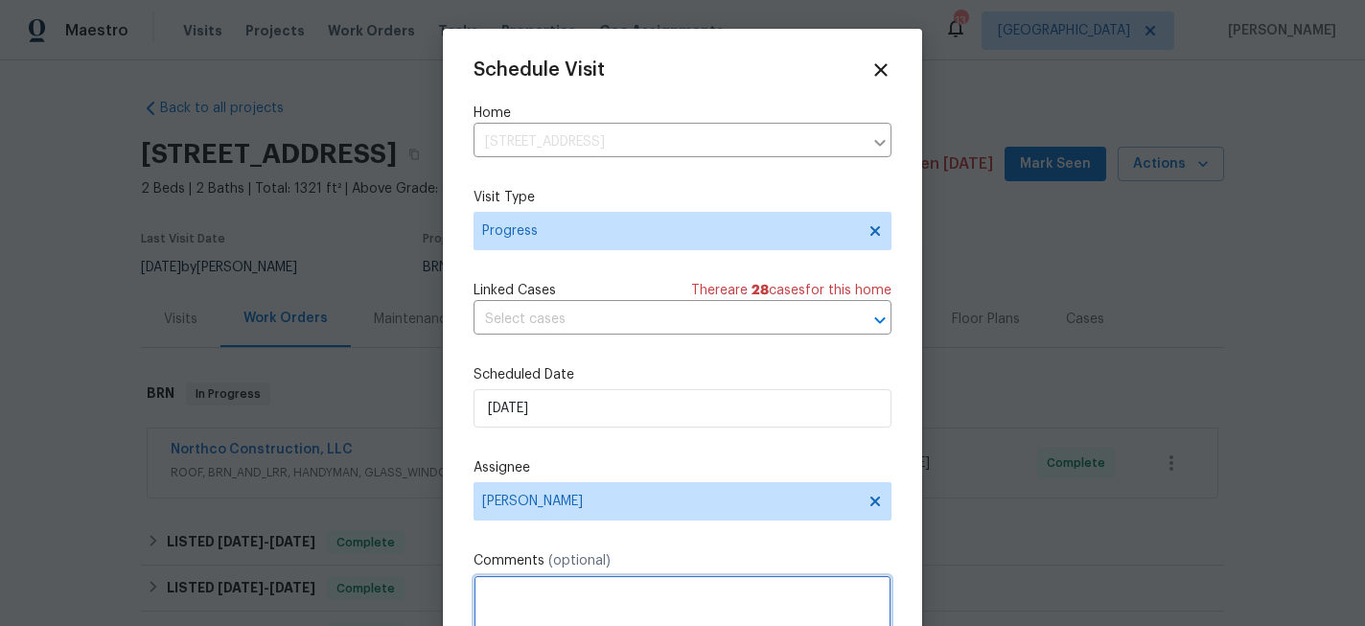
click at [557, 604] on textarea at bounding box center [683, 613] width 418 height 77
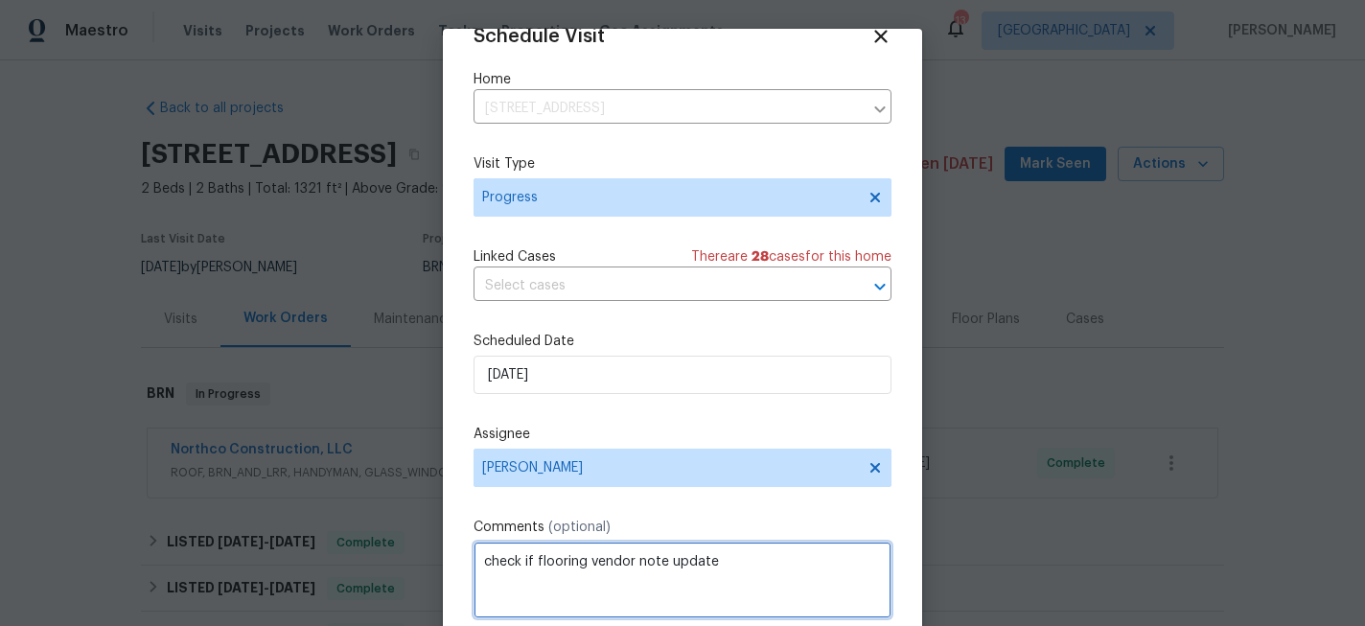
scroll to position [103, 0]
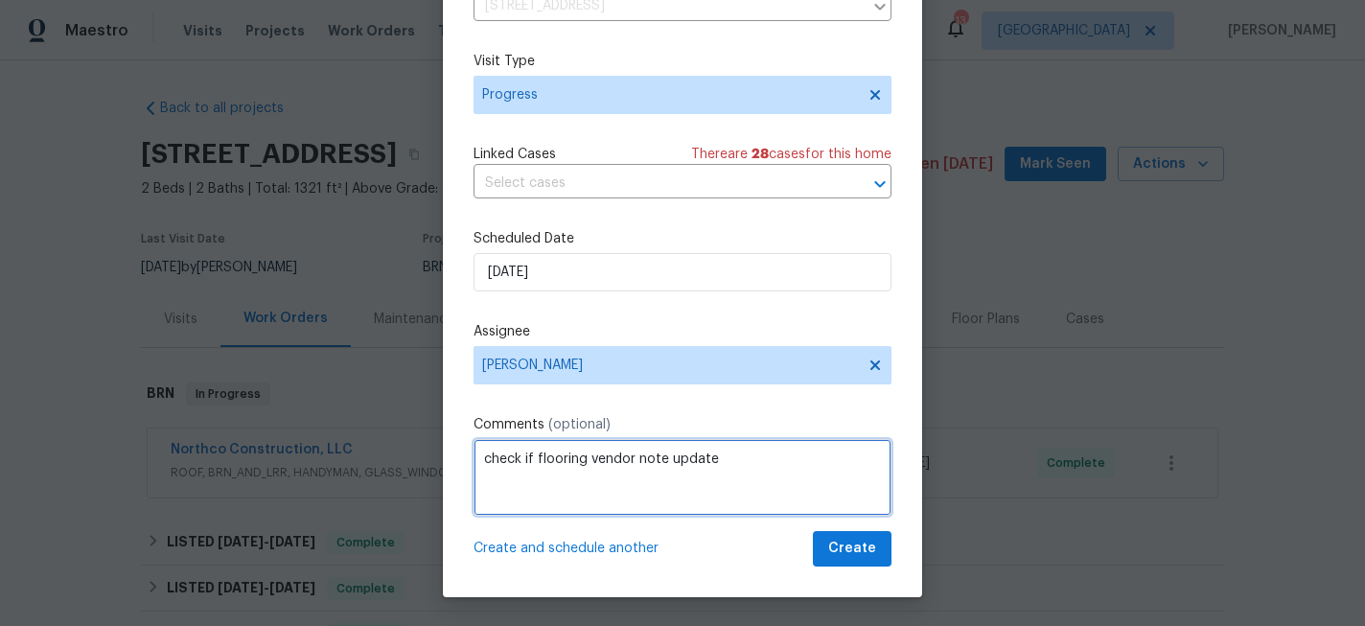
type textarea "check if flooring vendor note update"
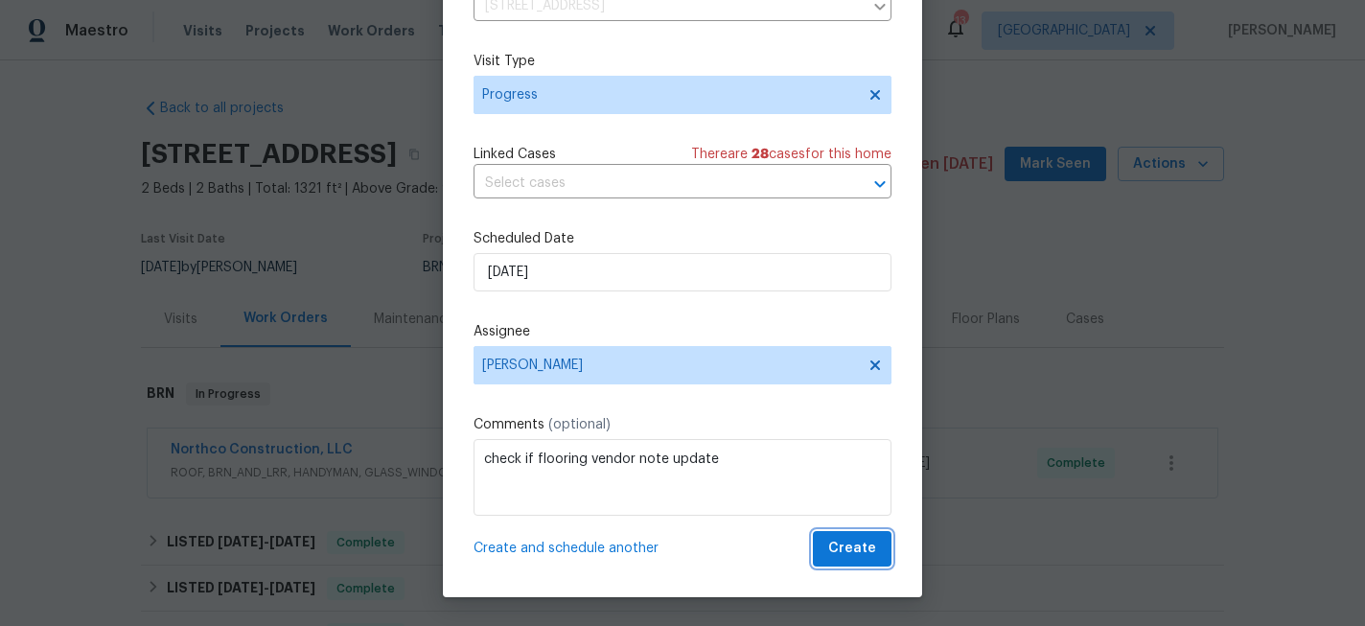
click at [854, 557] on span "Create" at bounding box center [852, 549] width 48 height 24
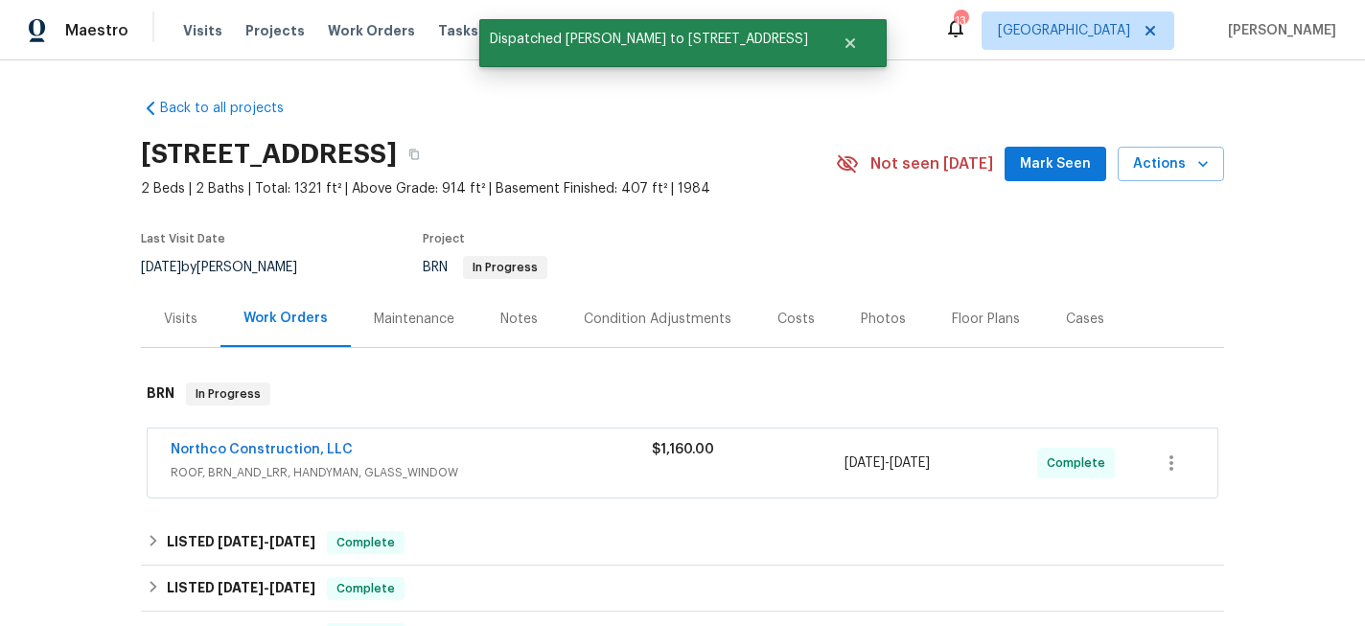
scroll to position [0, 0]
